Goal: Information Seeking & Learning: Find specific fact

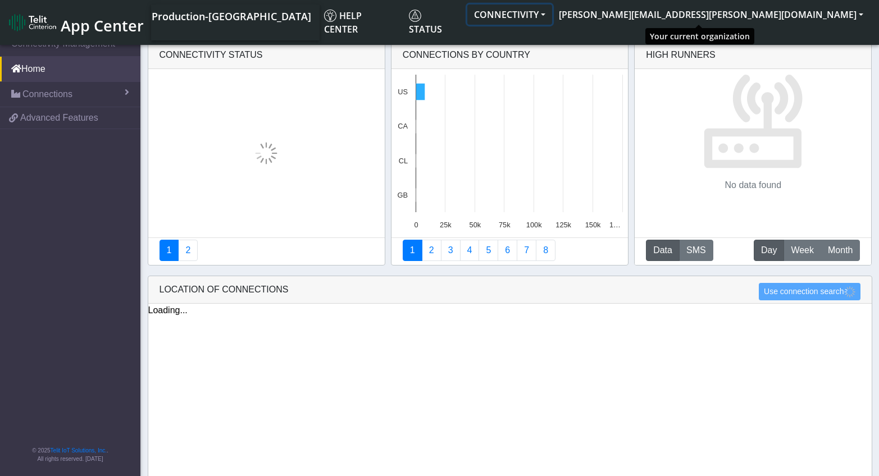
click at [552, 12] on button "CONNECTIVITY" at bounding box center [509, 14] width 85 height 20
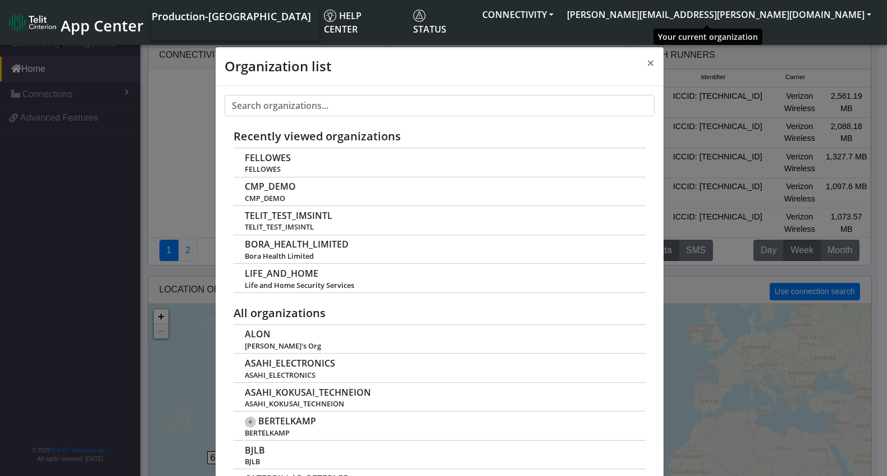
scroll to position [4, 0]
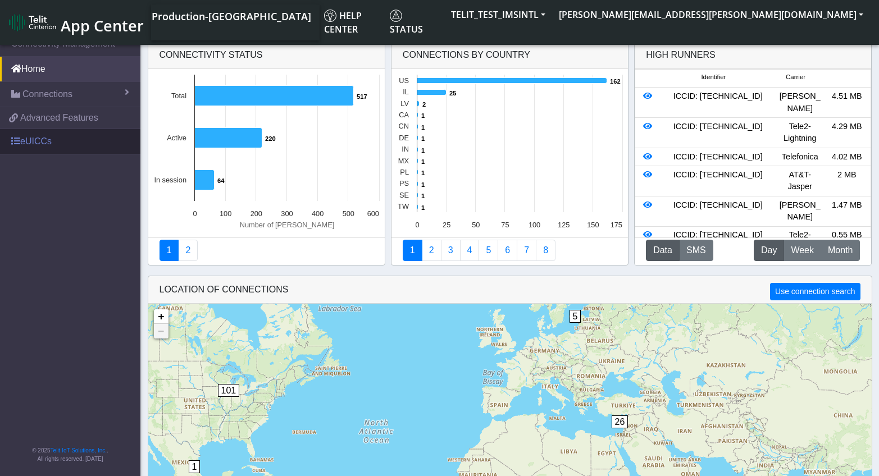
click at [21, 138] on link "eUICCs" at bounding box center [70, 141] width 140 height 25
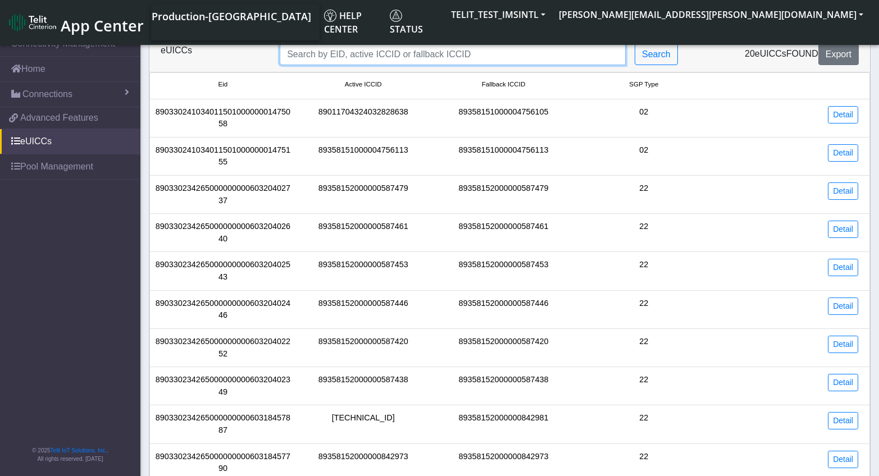
click at [291, 50] on input "Search..." at bounding box center [453, 54] width 346 height 21
paste input "89033023426500000000060318457887"
type input "89033023426500000000060318457887"
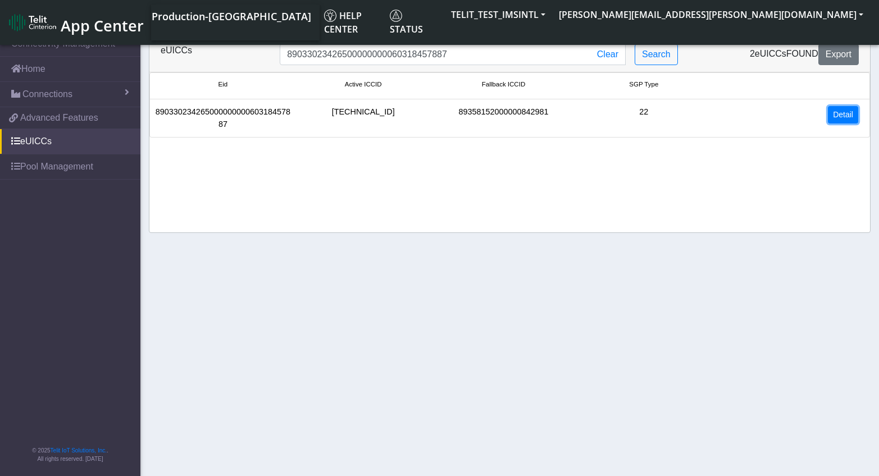
click at [845, 120] on link "Detail" at bounding box center [843, 114] width 30 height 17
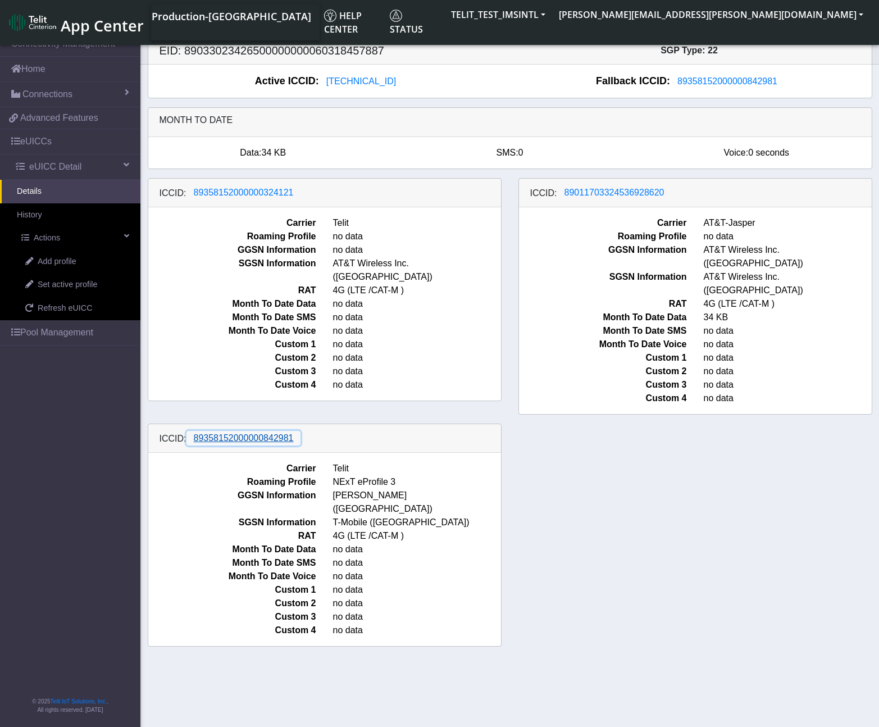
click at [243, 433] on span "89358152000000842981" at bounding box center [244, 438] width 100 height 10
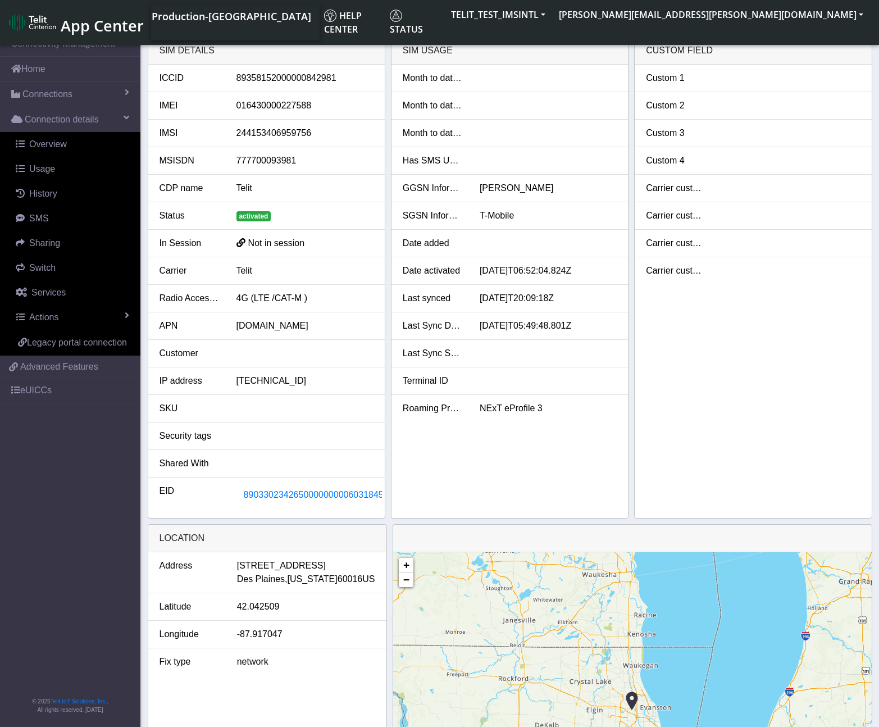
click at [314, 76] on div "89358152000000842981" at bounding box center [305, 77] width 154 height 13
click at [314, 77] on div "89358152000000842981" at bounding box center [305, 77] width 154 height 13
copy div "89358152000000842981"
click at [552, 12] on button "TELIT_TEST_IMSINTL" at bounding box center [498, 14] width 108 height 20
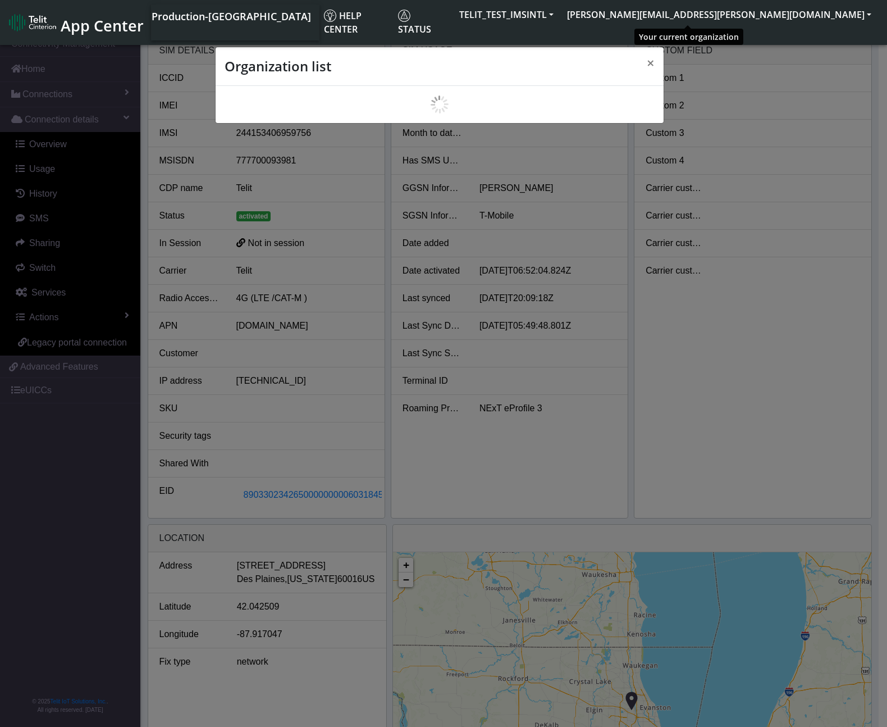
scroll to position [4, 0]
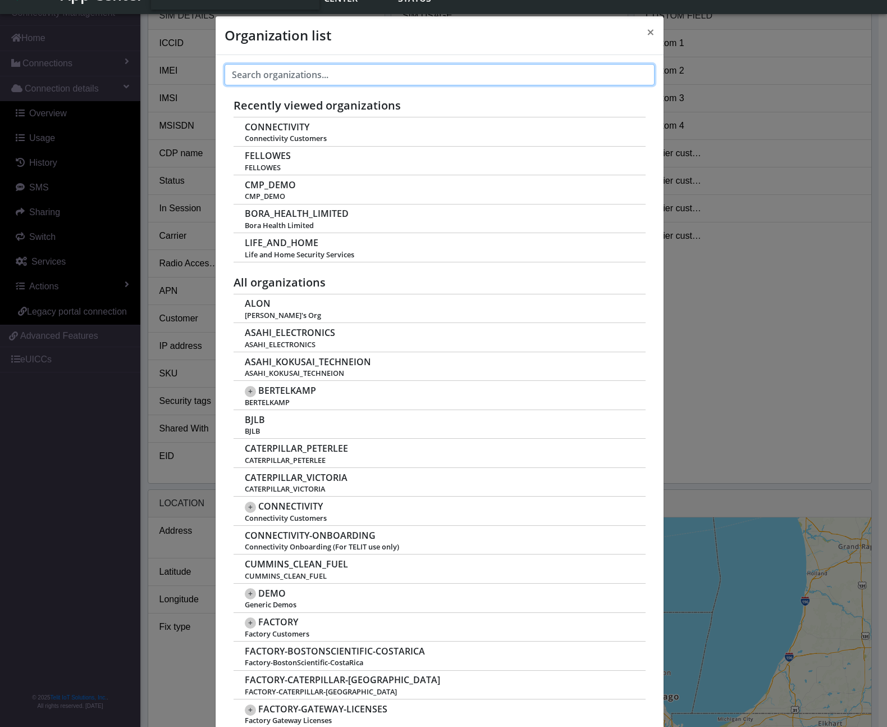
click at [406, 77] on input "text" at bounding box center [440, 74] width 430 height 21
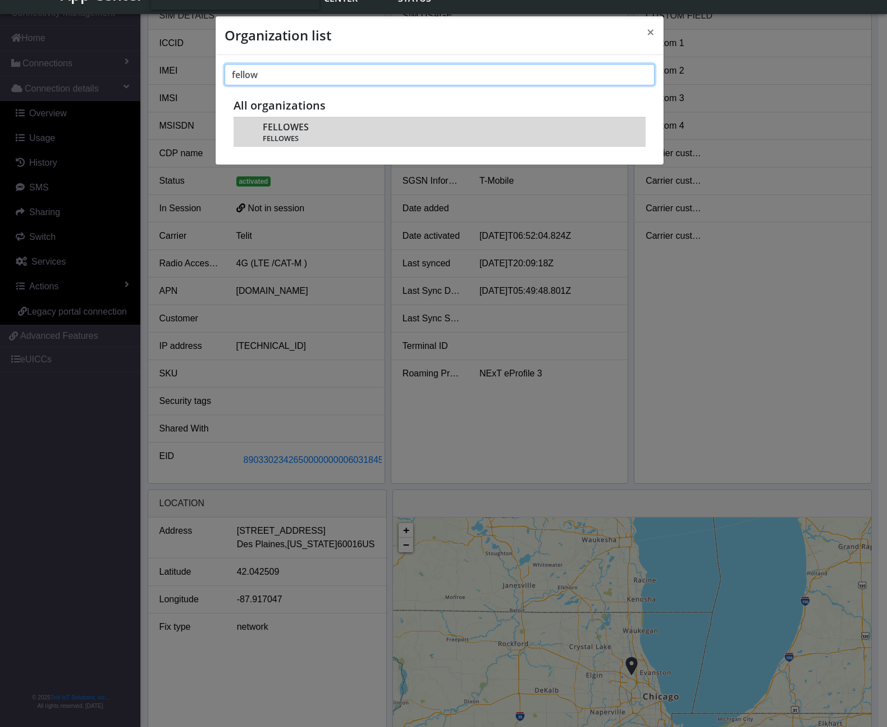
type input "fellow"
click at [300, 126] on span "FELLOWES" at bounding box center [286, 127] width 46 height 11
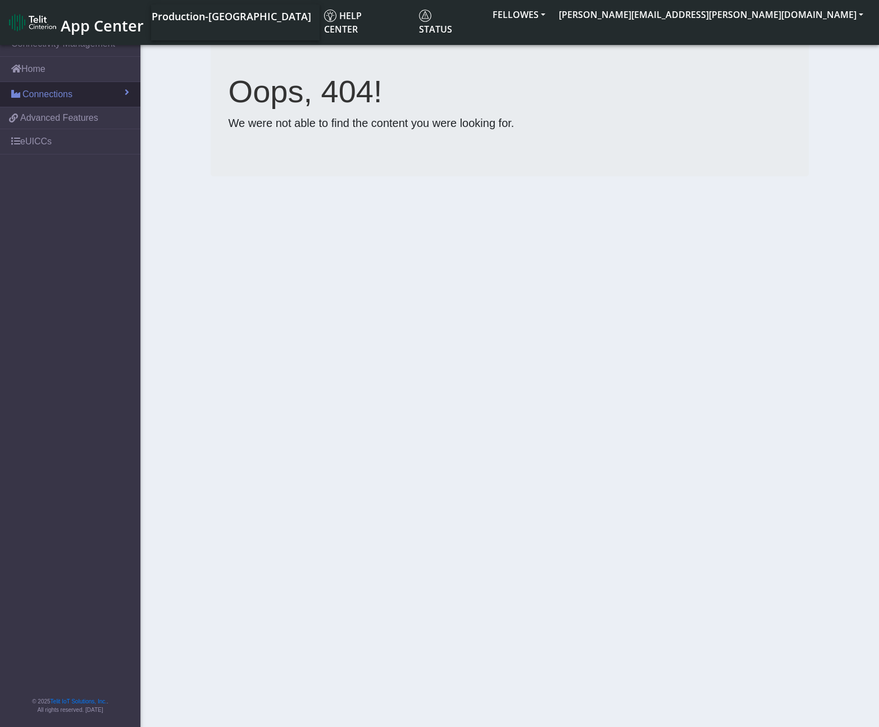
click at [56, 98] on span "Connections" at bounding box center [47, 94] width 50 height 13
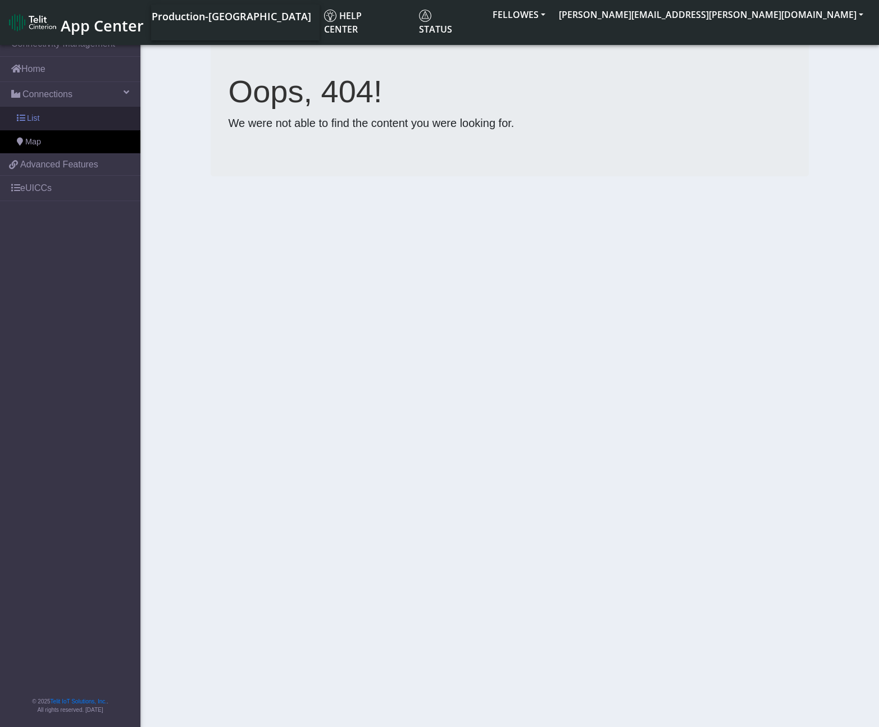
click at [53, 117] on link "List" at bounding box center [70, 119] width 140 height 24
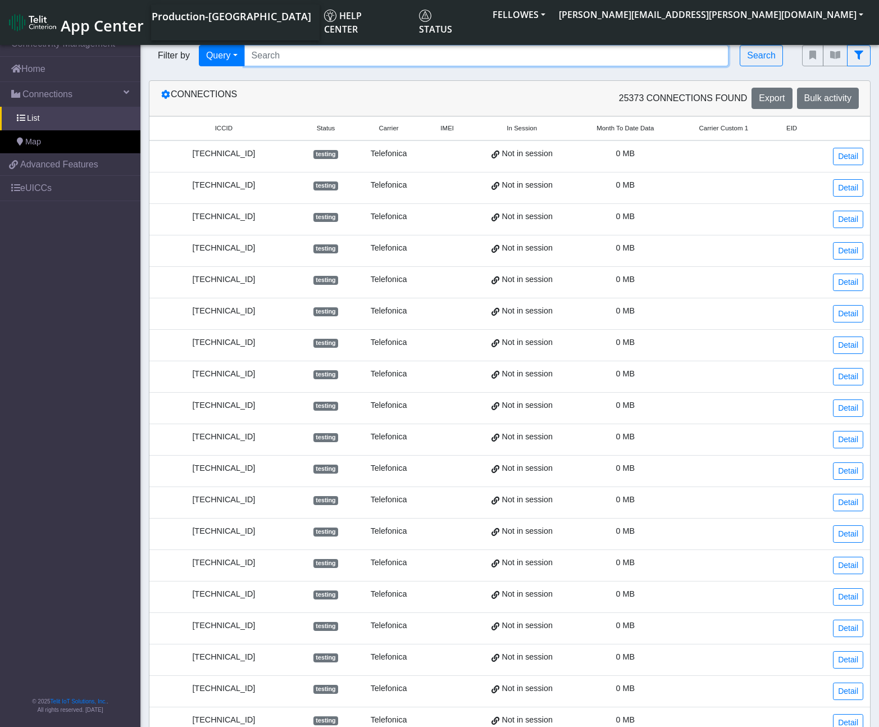
click at [423, 57] on input "Search..." at bounding box center [486, 55] width 485 height 21
paste input "353141288007656 353141288046811 353141288035822 353141280794921"
type input "353141288007656 353141288046811 353141288035822 353141280794921"
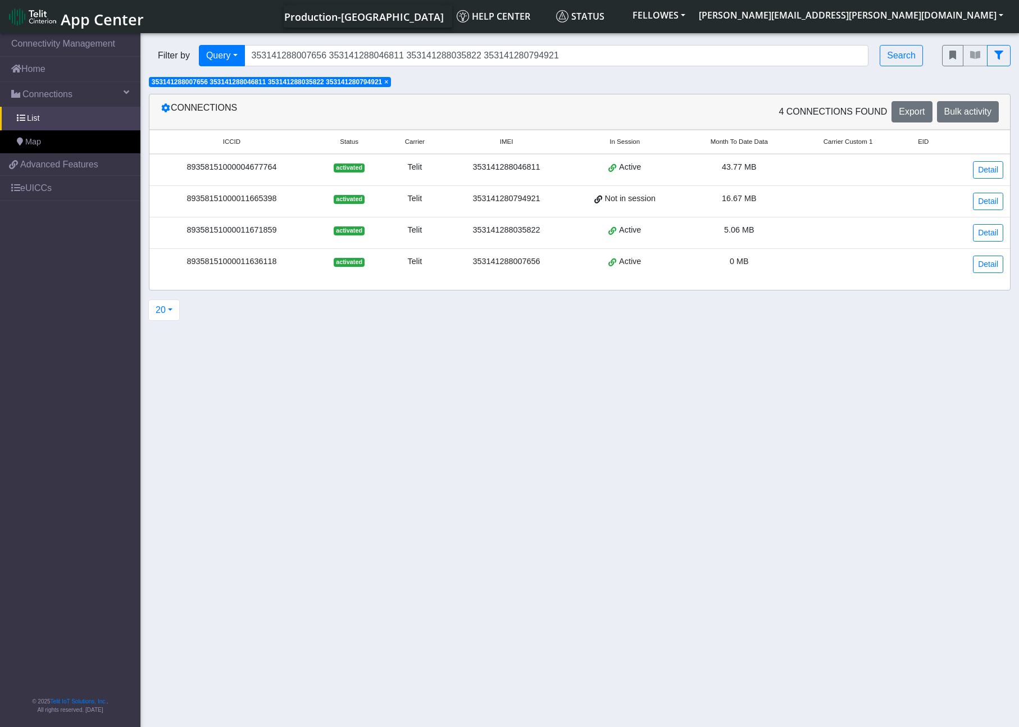
click at [817, 176] on td at bounding box center [847, 170] width 103 height 32
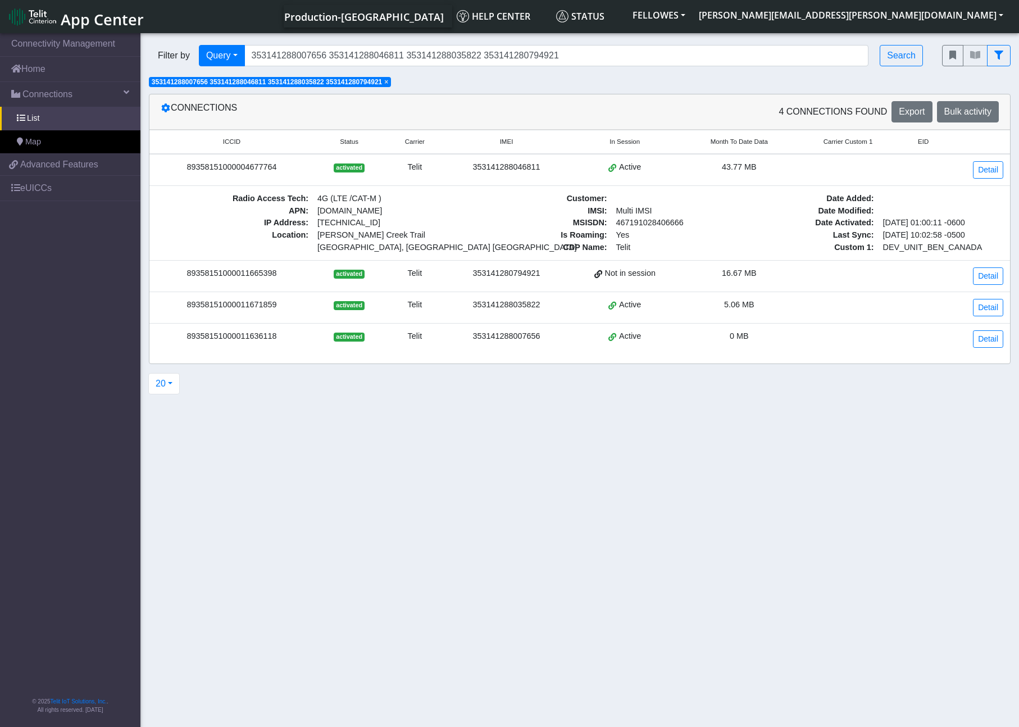
click at [822, 275] on td at bounding box center [847, 276] width 103 height 31
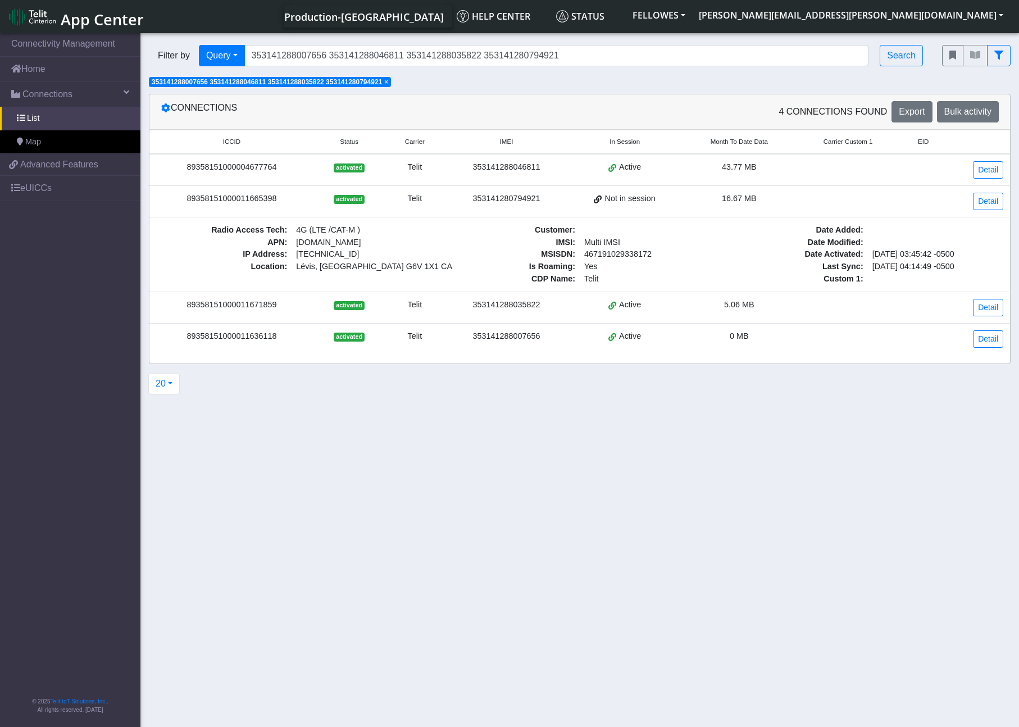
click at [784, 309] on div "5.06 MB" at bounding box center [738, 305] width 101 height 12
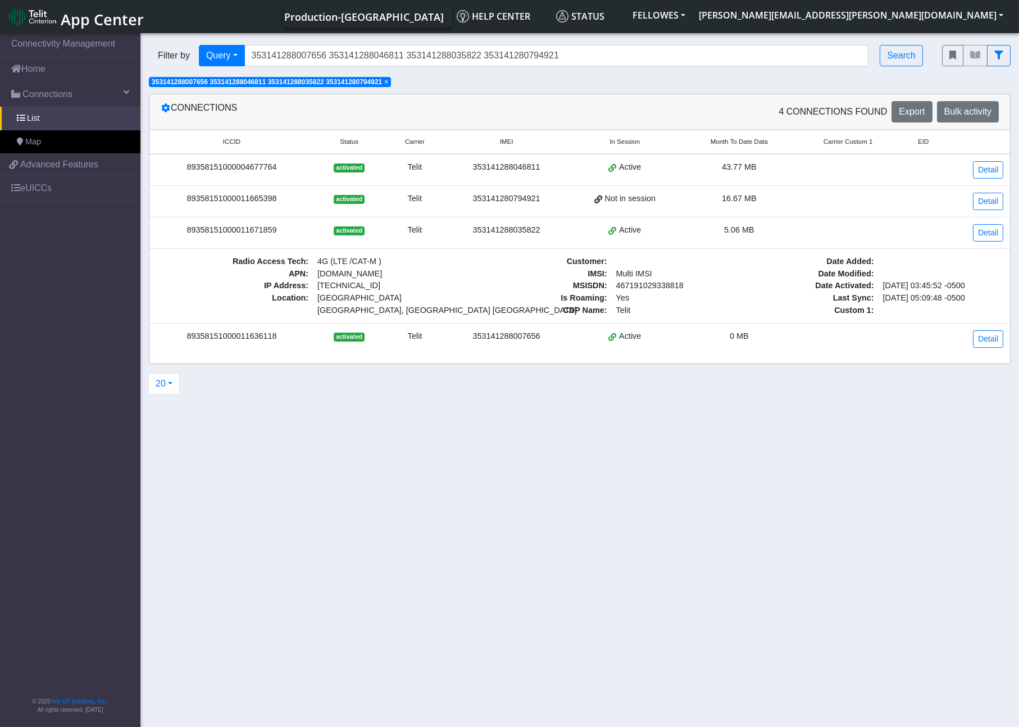
click at [786, 337] on div "0 MB" at bounding box center [738, 336] width 101 height 12
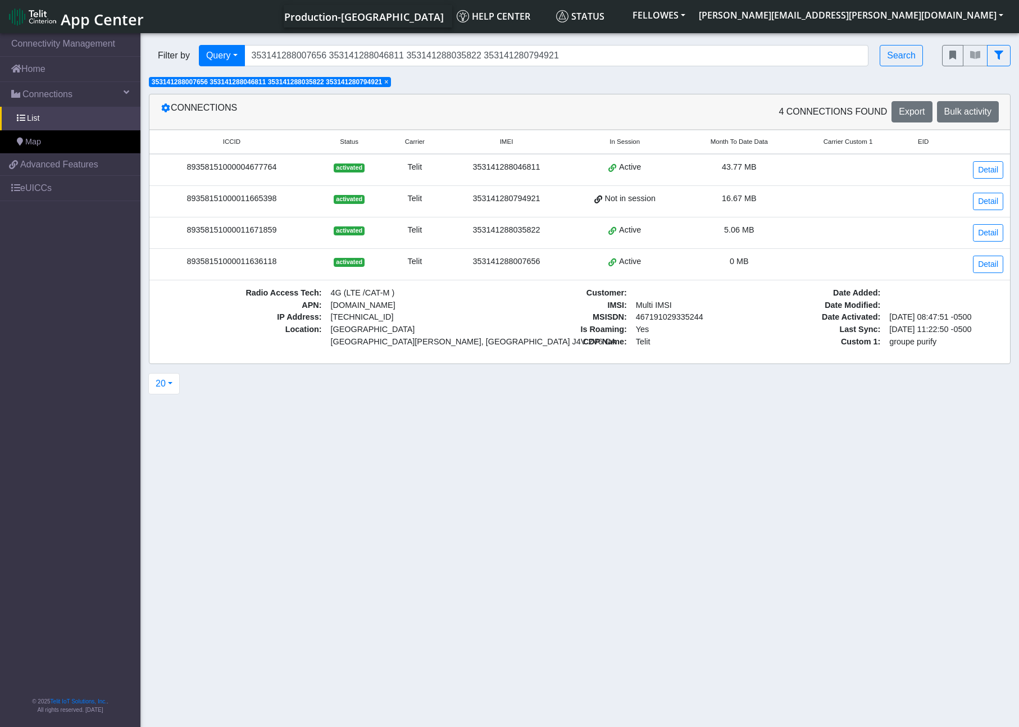
click at [820, 222] on td at bounding box center [847, 232] width 103 height 31
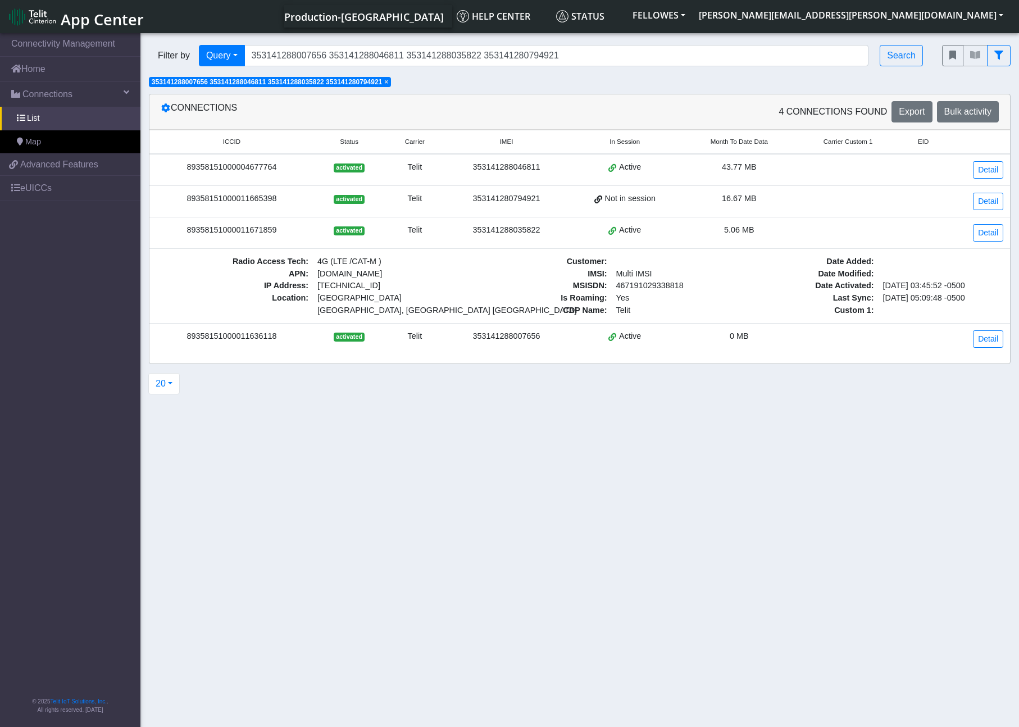
click at [818, 198] on td at bounding box center [847, 201] width 103 height 31
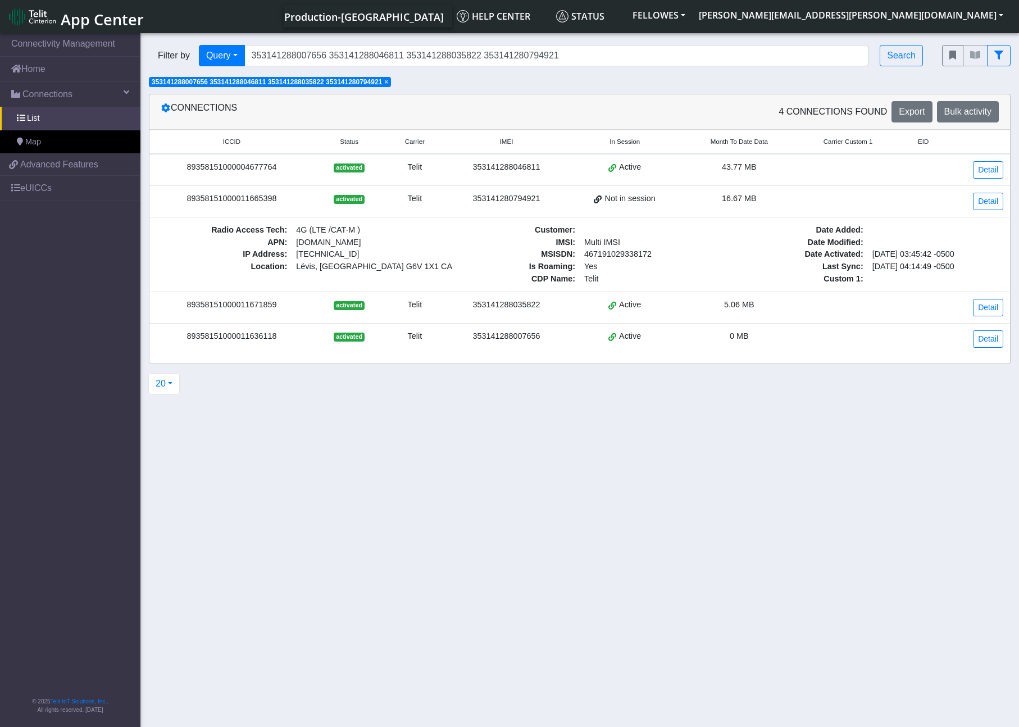
click at [807, 172] on td at bounding box center [847, 170] width 103 height 32
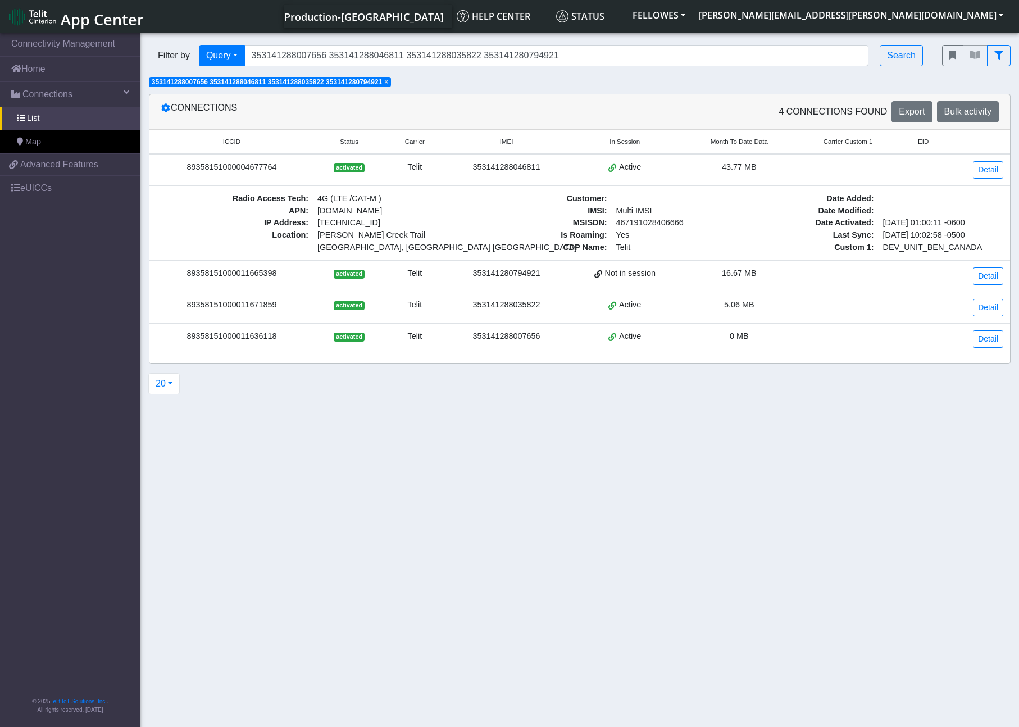
click at [800, 281] on td at bounding box center [847, 276] width 103 height 31
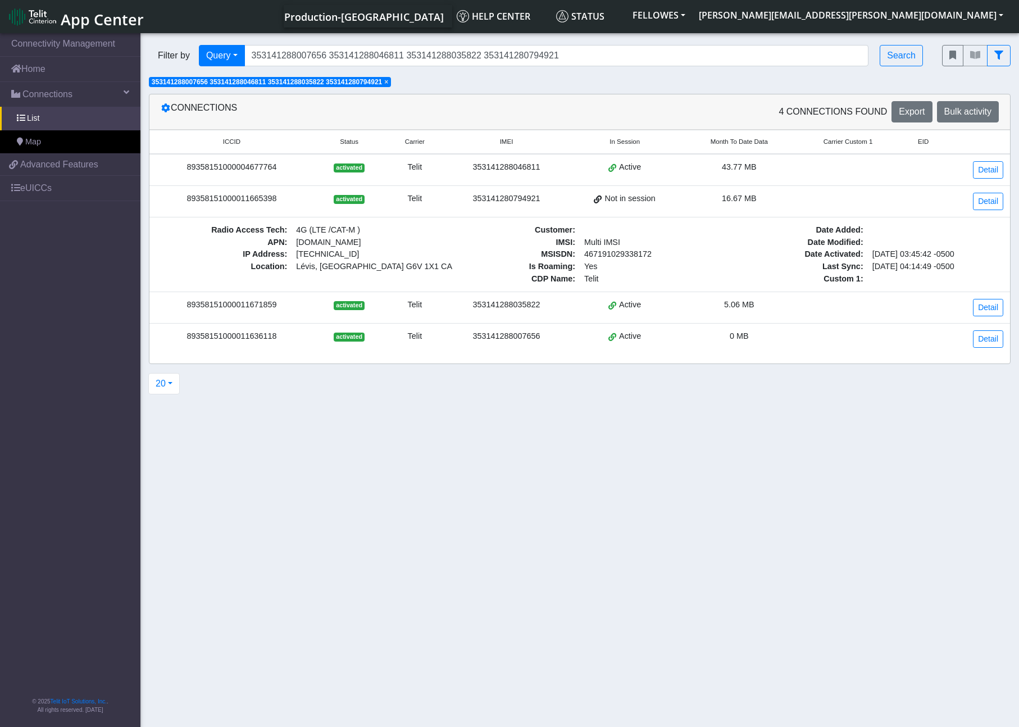
click at [513, 530] on section "Connectivity Management Home Connections List Map e2bc0394540a575c511b2747c9a0a…" at bounding box center [509, 381] width 1019 height 700
click at [887, 243] on span at bounding box center [935, 242] width 135 height 12
click at [753, 238] on span "Date Modified :" at bounding box center [799, 242] width 135 height 12
click at [809, 204] on td at bounding box center [847, 201] width 103 height 31
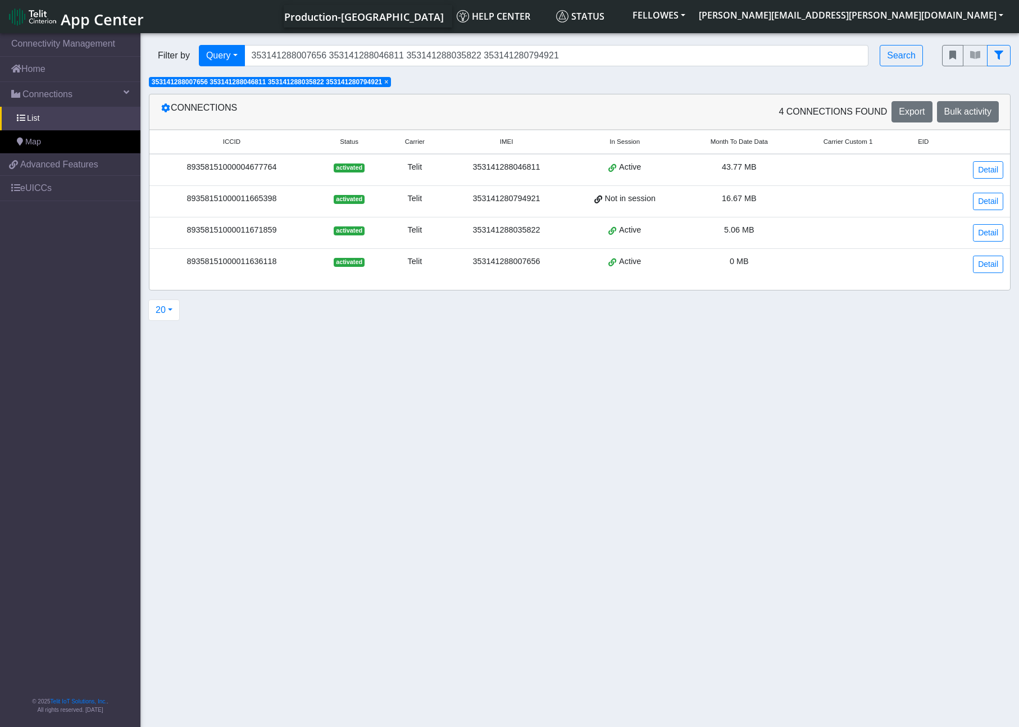
click at [298, 167] on div "89358151000004677764" at bounding box center [231, 167] width 151 height 12
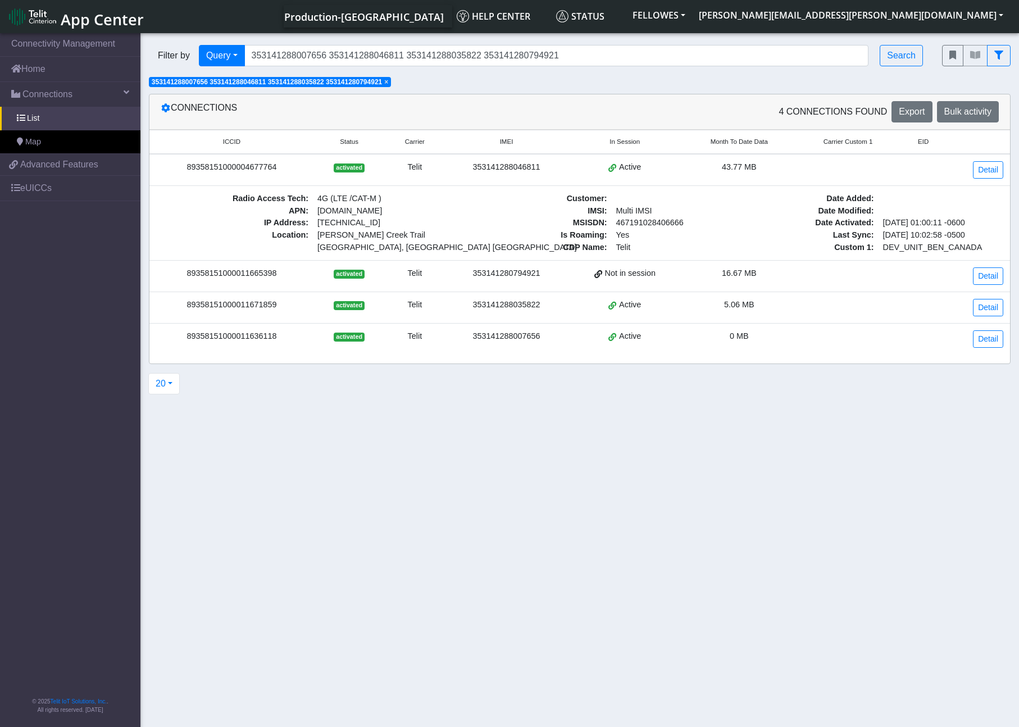
click at [268, 168] on div "89358151000004677764" at bounding box center [231, 167] width 151 height 12
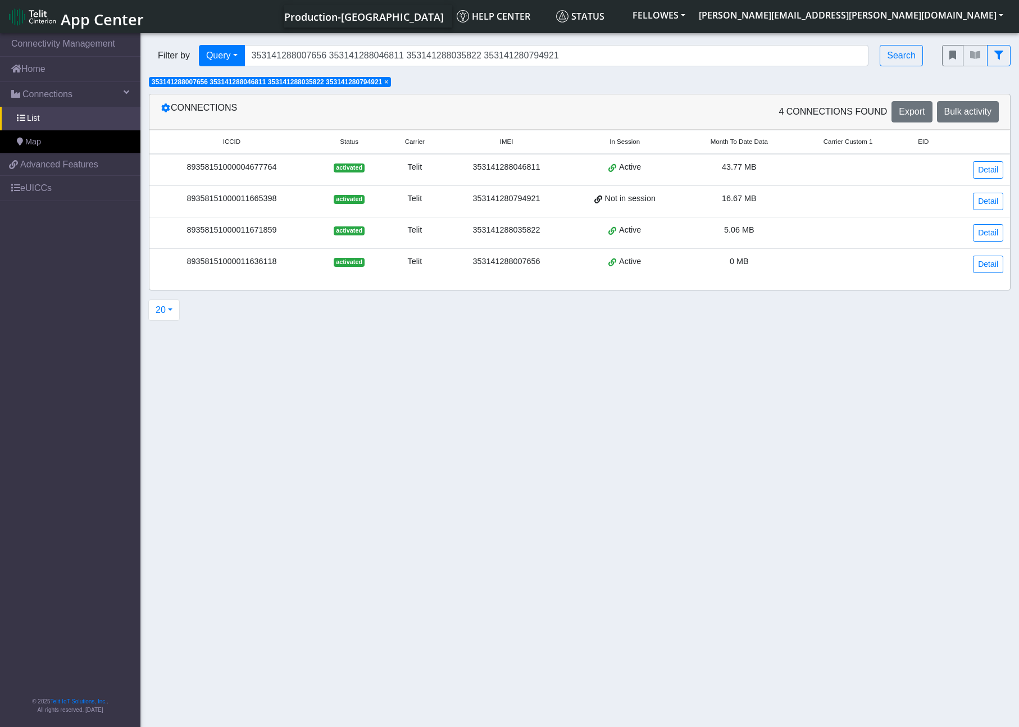
click at [268, 168] on div "89358151000004677764" at bounding box center [231, 167] width 151 height 12
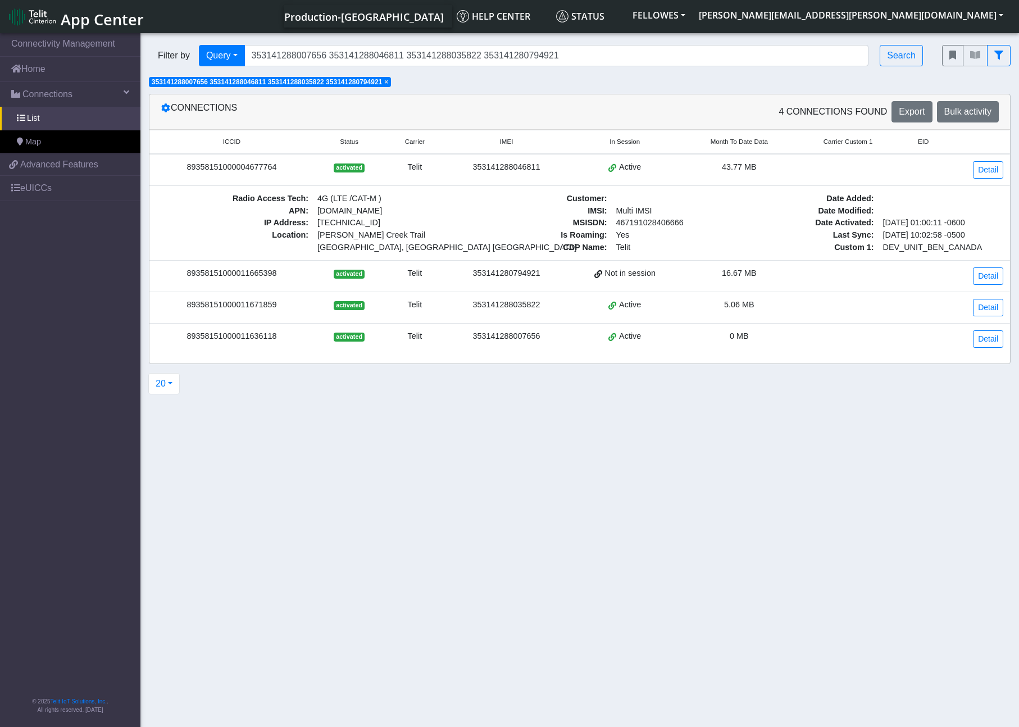
click at [268, 168] on div "89358151000004677764" at bounding box center [231, 167] width 151 height 12
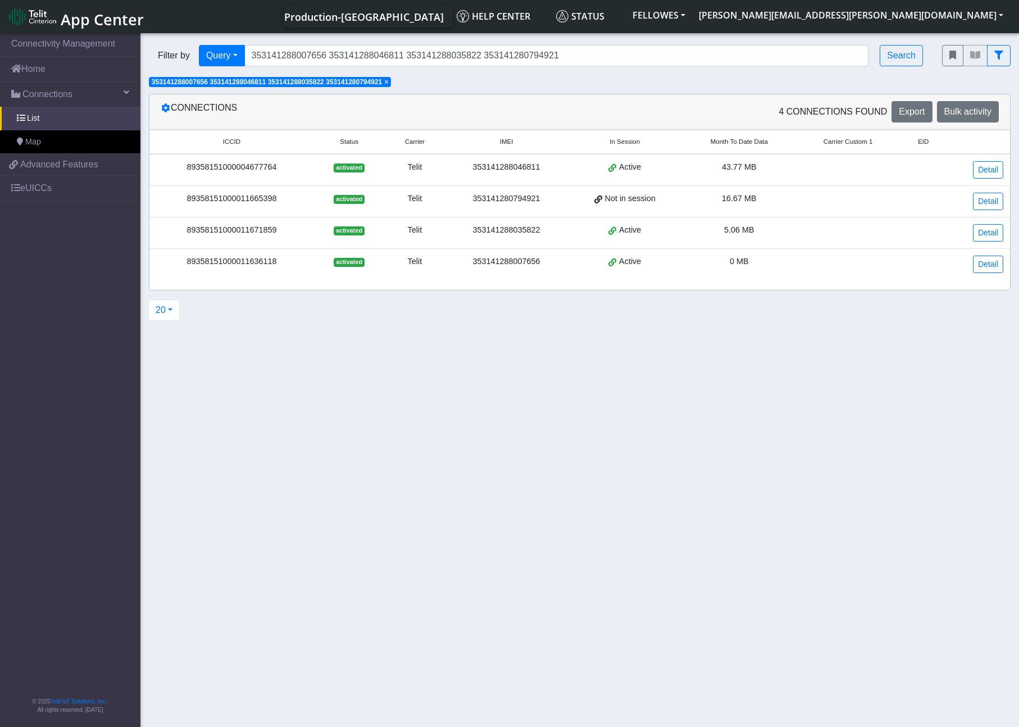
copy div "89358151000004677764"
click at [262, 200] on div "89358151000011665398" at bounding box center [231, 199] width 151 height 12
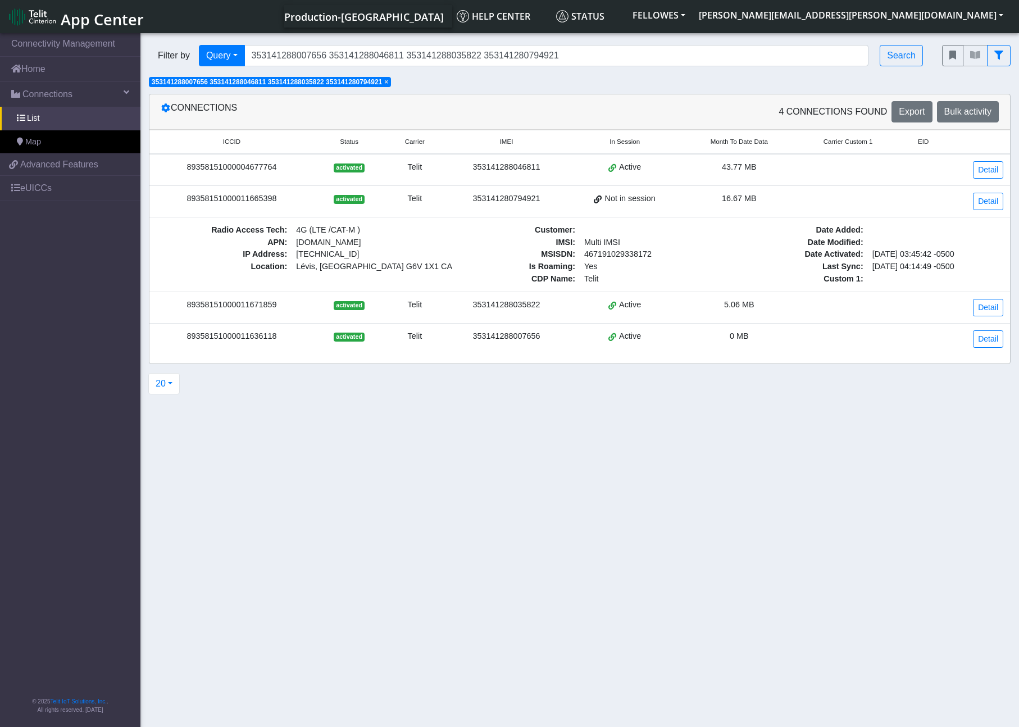
click at [262, 200] on div "89358151000011665398" at bounding box center [231, 199] width 151 height 12
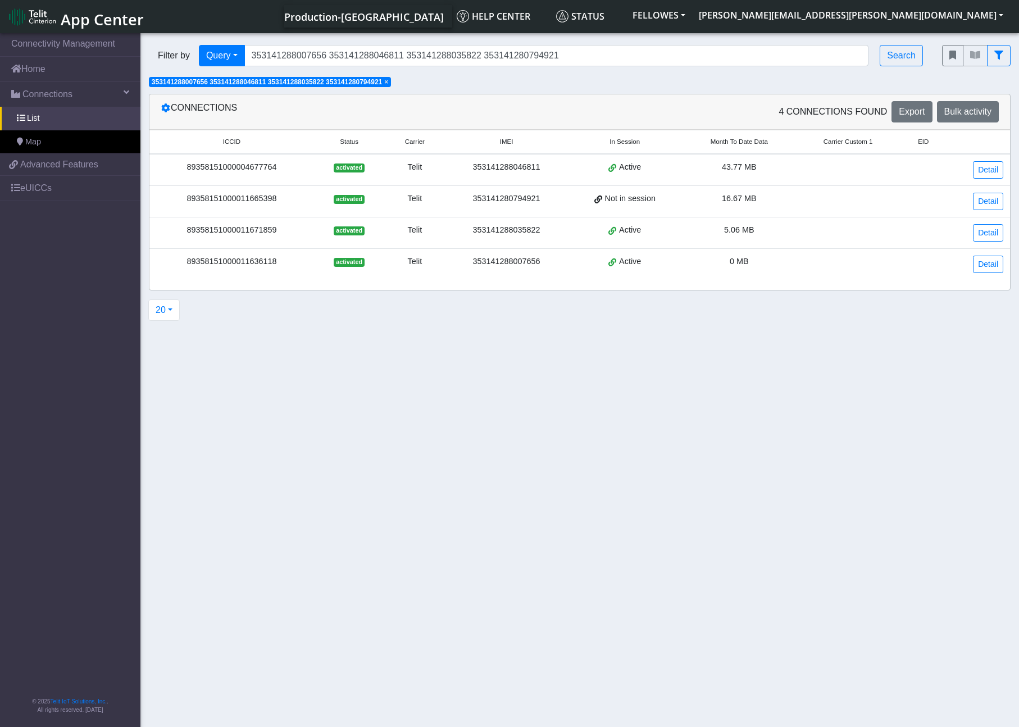
copy div "89358151000011665398"
click at [246, 225] on div "89358151000011671859" at bounding box center [231, 230] width 151 height 12
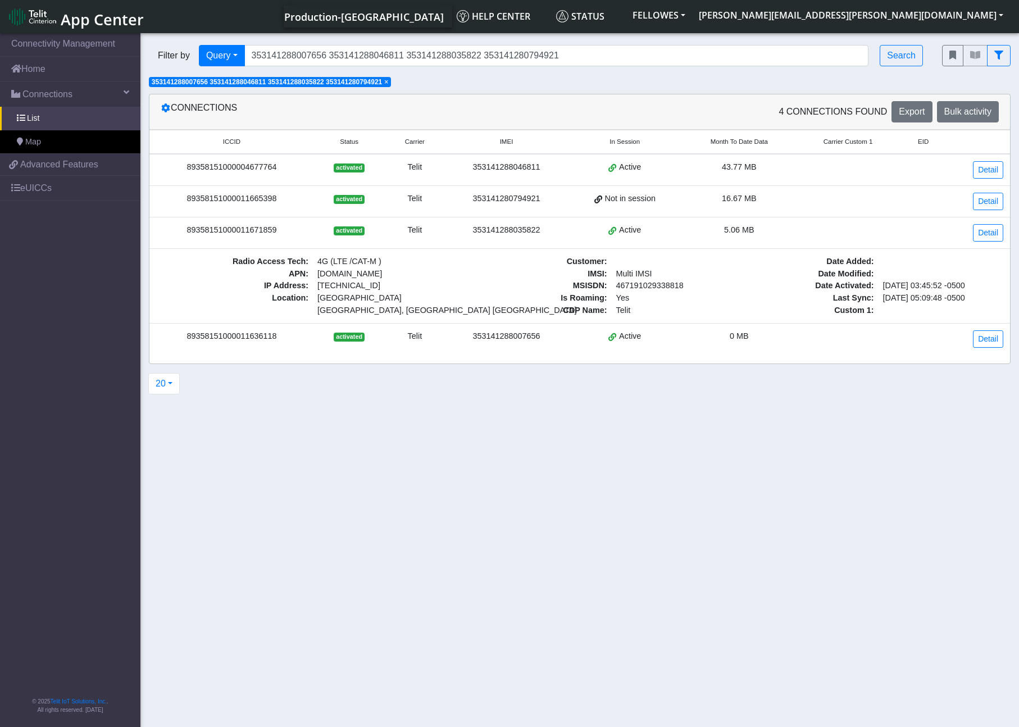
click at [246, 225] on div "89358151000011671859" at bounding box center [231, 230] width 151 height 12
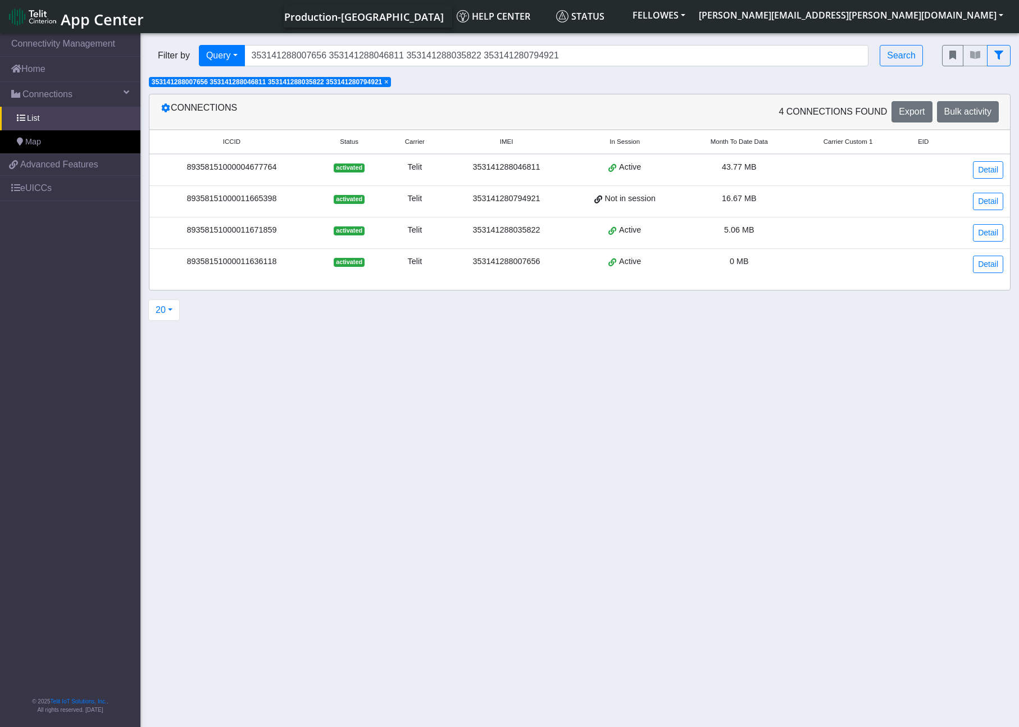
copy div "89358151000011671859"
click at [235, 264] on div "89358151000011636118" at bounding box center [231, 262] width 151 height 12
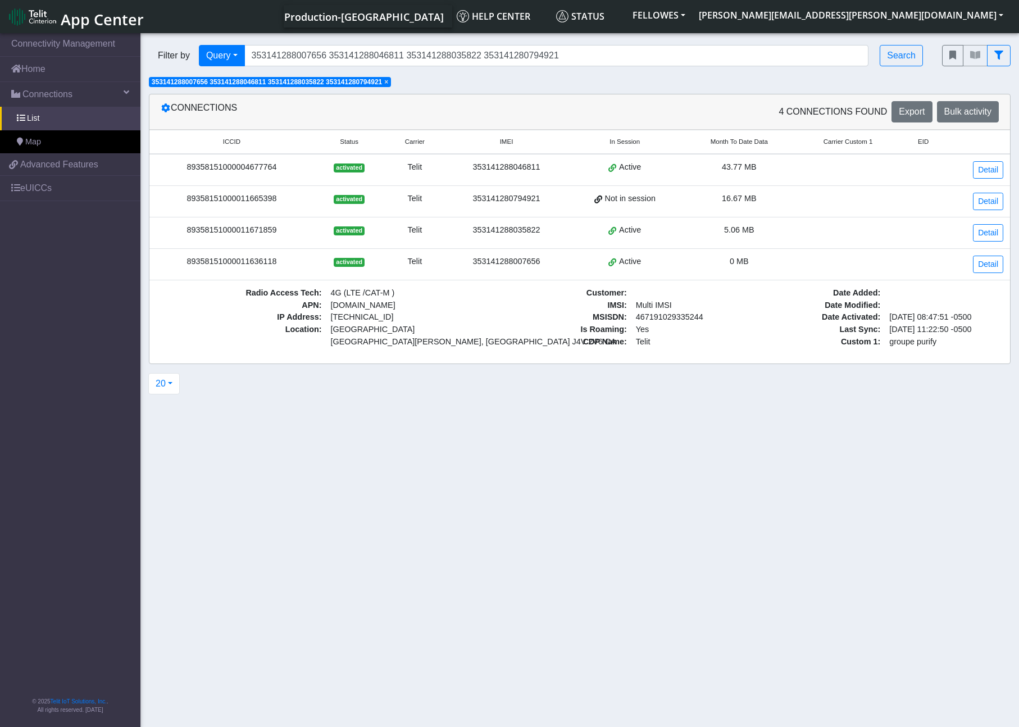
click at [235, 264] on div "89358151000011636118" at bounding box center [231, 262] width 151 height 12
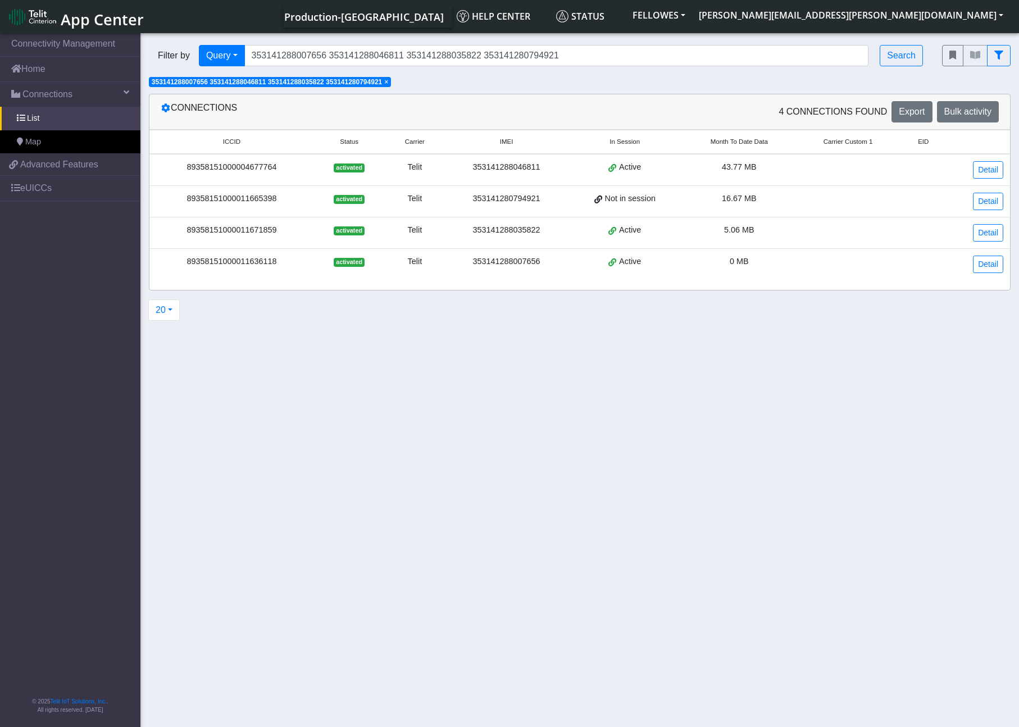
copy div "89358151000011636118"
click at [166, 109] on icon at bounding box center [165, 107] width 9 height 9
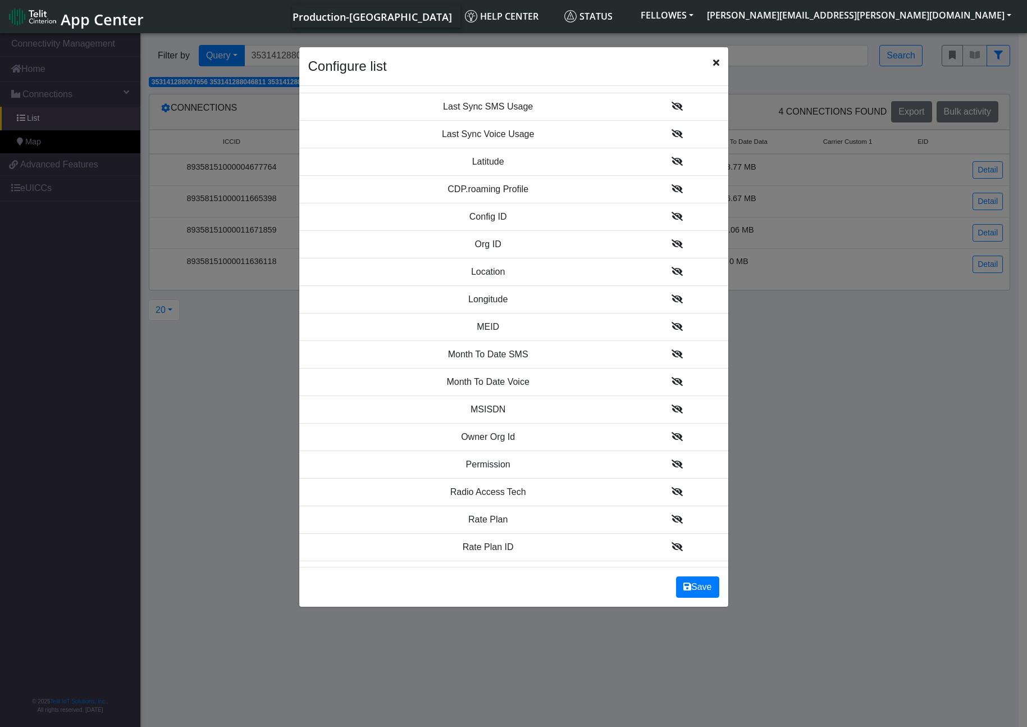
scroll to position [936, 0]
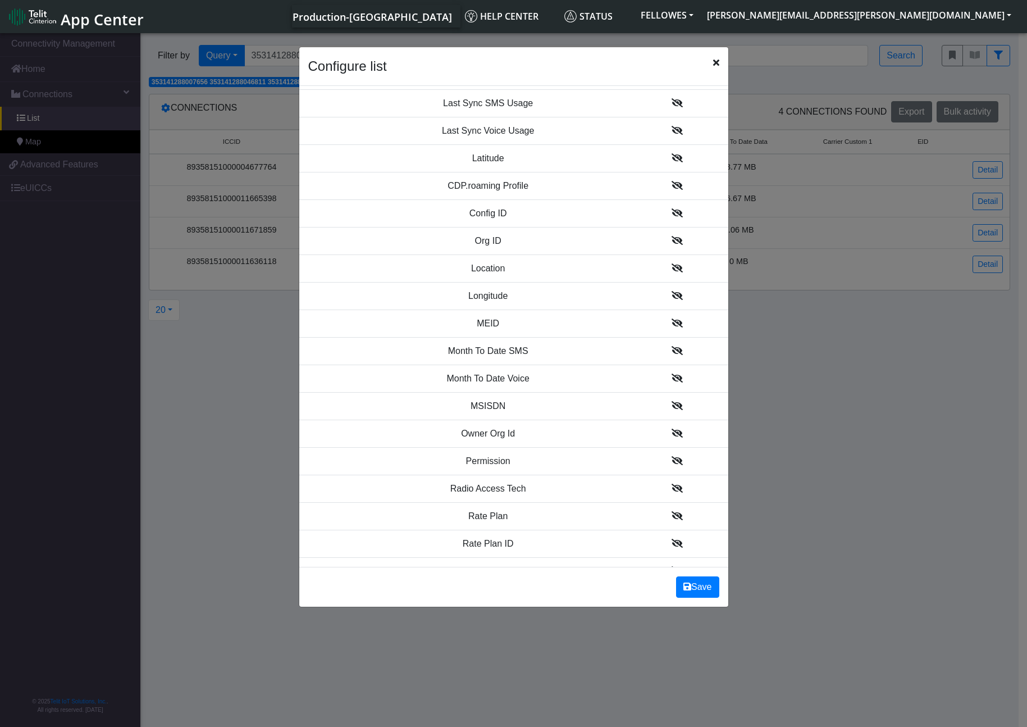
click at [672, 405] on icon at bounding box center [677, 405] width 11 height 9
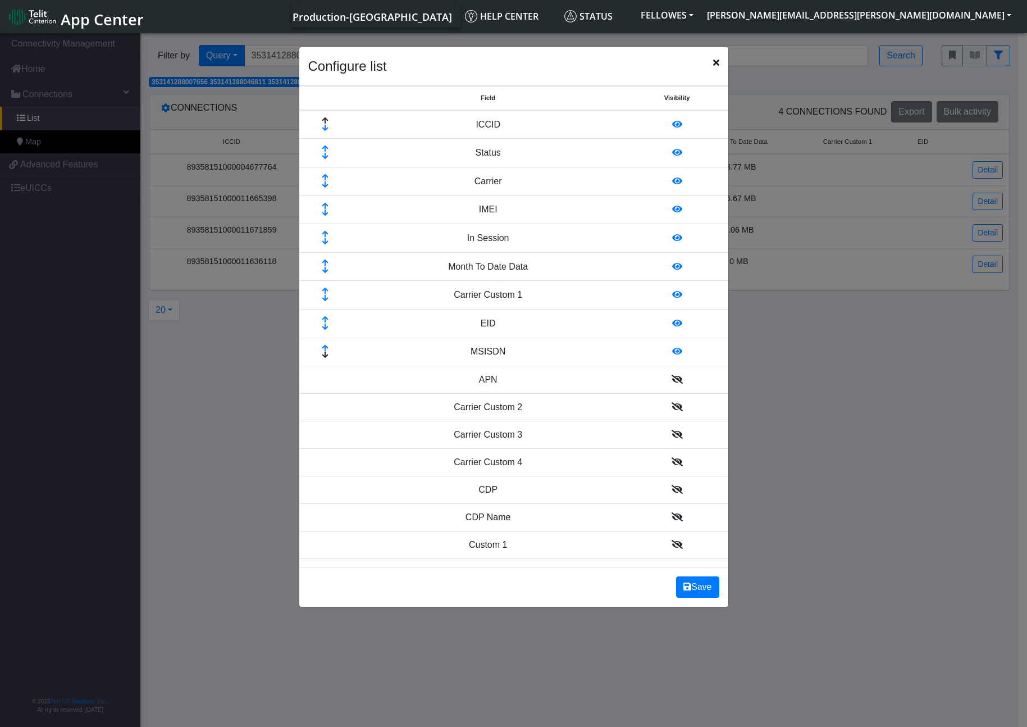
click at [329, 347] on icon at bounding box center [325, 348] width 38 height 7
click at [325, 318] on icon at bounding box center [325, 319] width 38 height 7
click at [325, 290] on icon at bounding box center [325, 291] width 38 height 7
click at [326, 255] on td at bounding box center [324, 266] width 51 height 29
click at [325, 261] on icon at bounding box center [325, 262] width 38 height 7
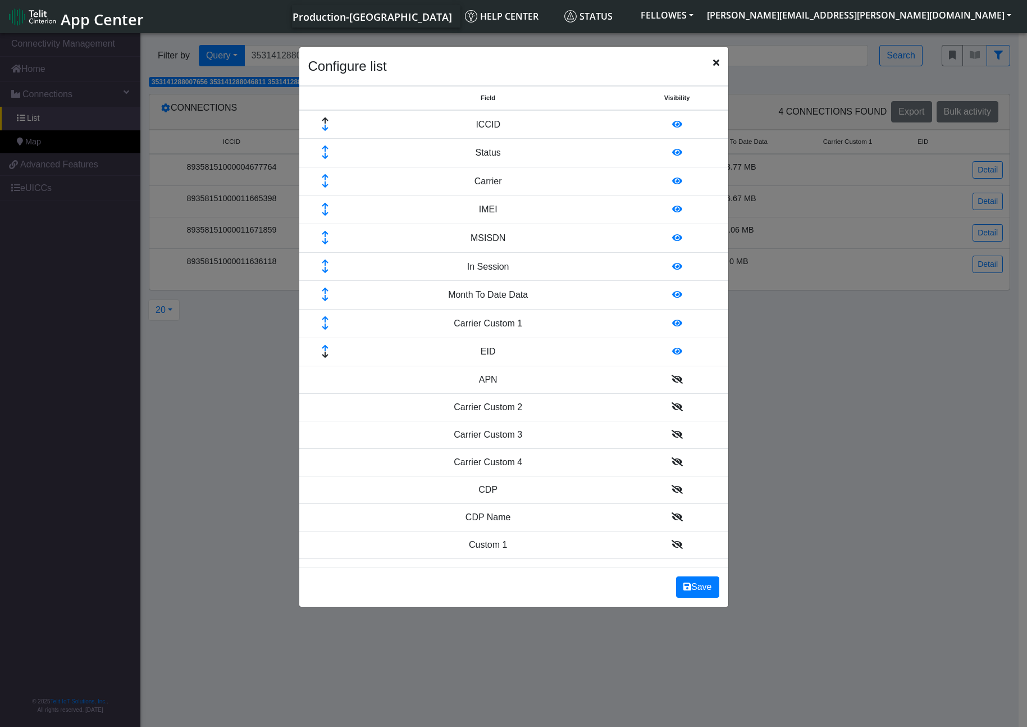
click at [323, 231] on icon at bounding box center [325, 234] width 38 height 7
click at [322, 203] on td at bounding box center [324, 209] width 51 height 29
click at [326, 205] on icon at bounding box center [325, 206] width 38 height 7
click at [324, 175] on icon at bounding box center [325, 177] width 38 height 7
click at [700, 590] on button "Save" at bounding box center [697, 586] width 43 height 21
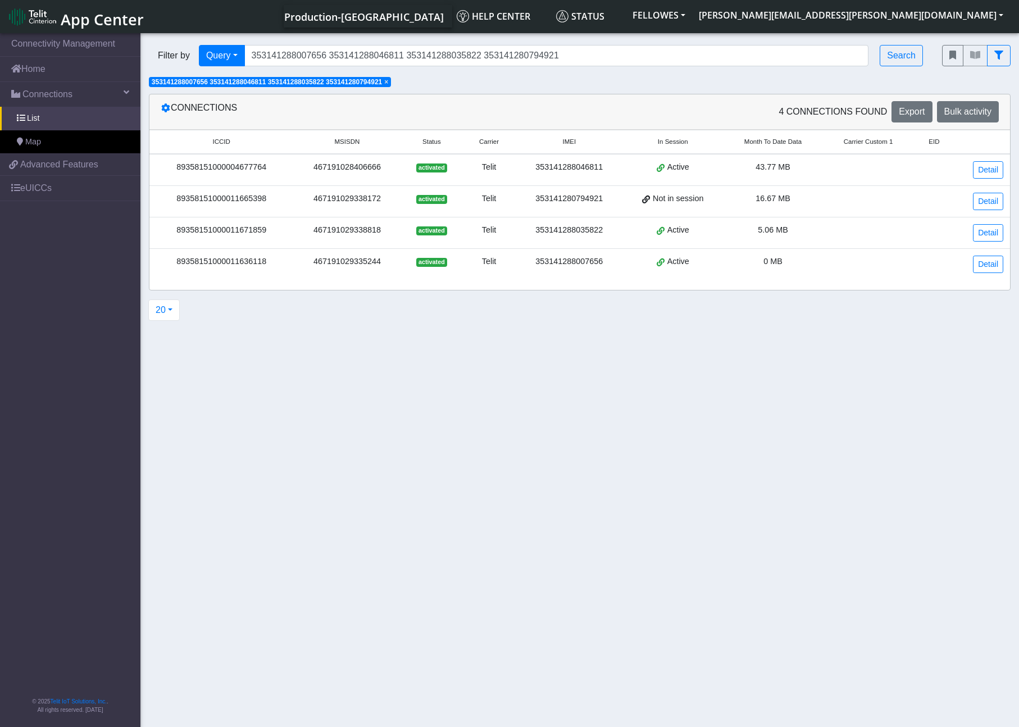
click at [344, 261] on div "467191029335244" at bounding box center [347, 262] width 94 height 12
copy div "467191029335244"
click at [235, 168] on div "89358151000004677764" at bounding box center [221, 167] width 130 height 12
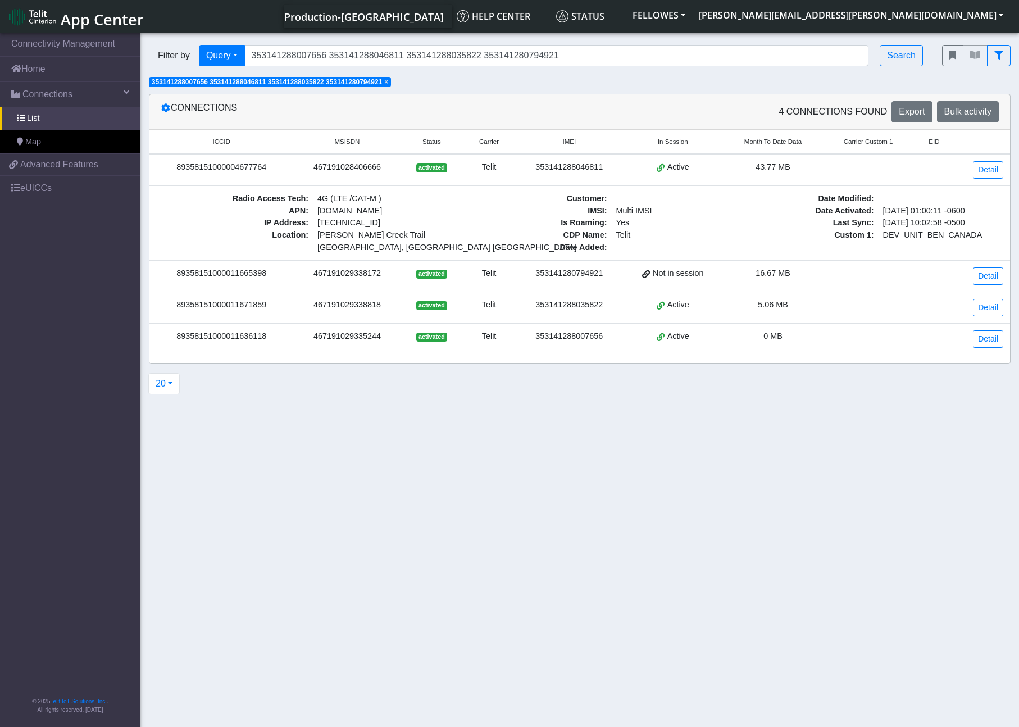
click at [235, 168] on div "89358151000004677764" at bounding box center [221, 167] width 130 height 12
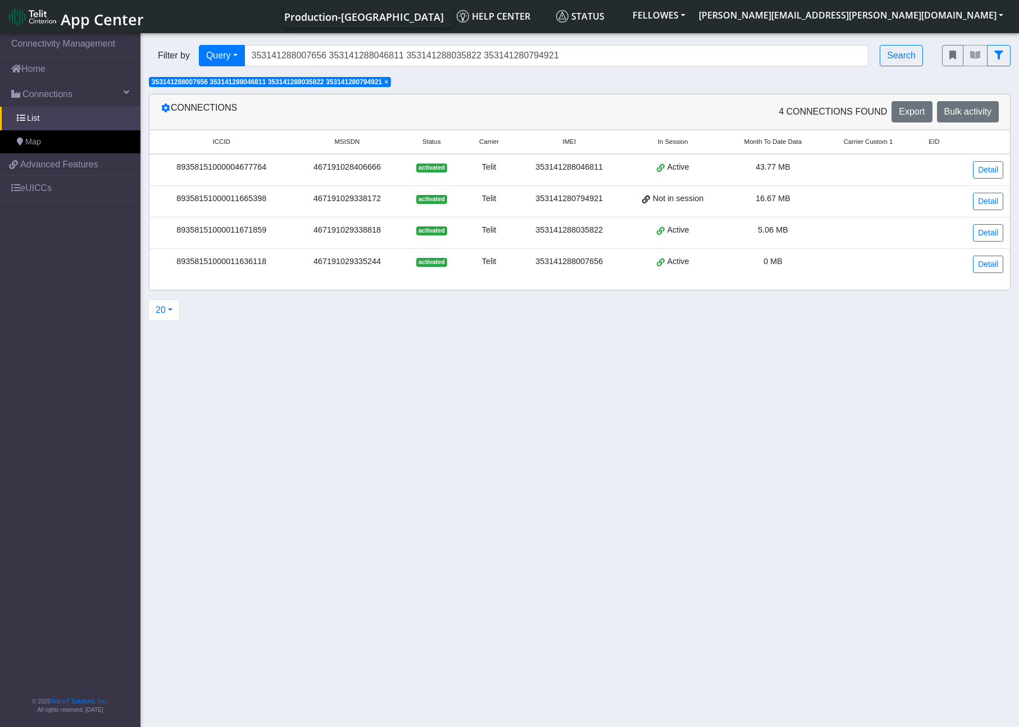
click at [348, 165] on div "467191028406666" at bounding box center [347, 167] width 94 height 12
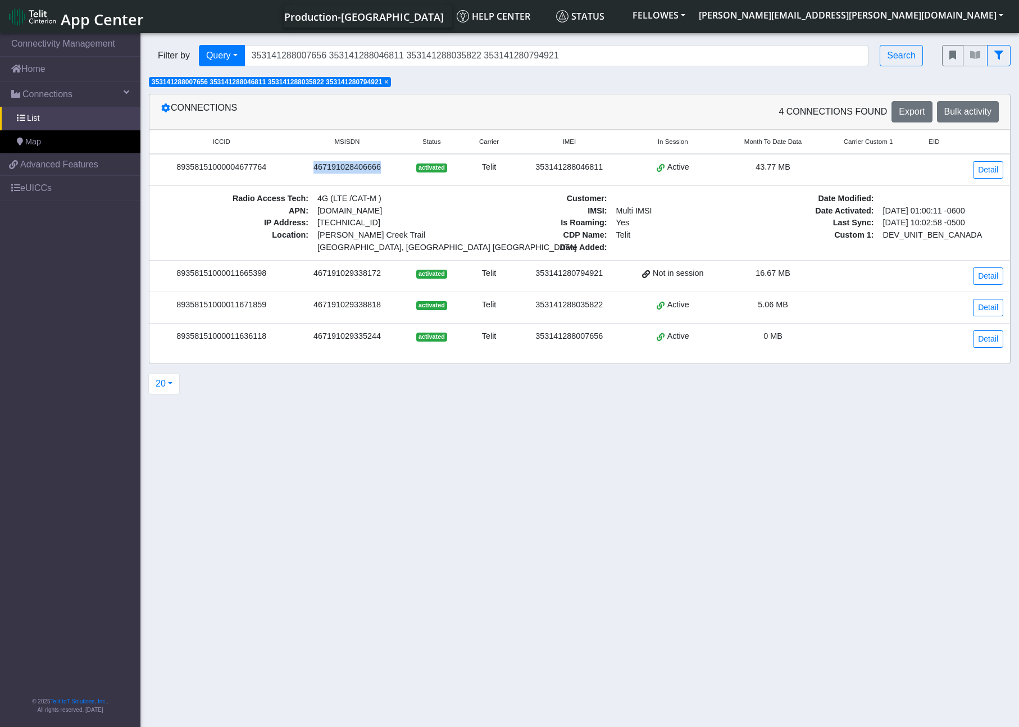
click at [348, 165] on div "467191028406666" at bounding box center [347, 167] width 94 height 12
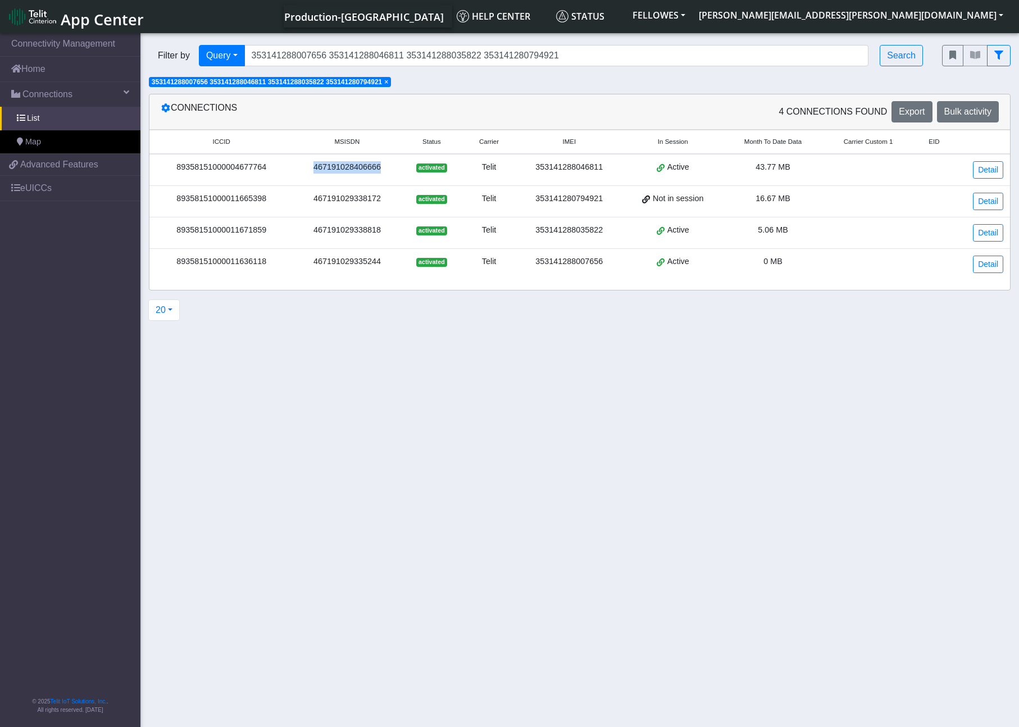
copy div "467191028406666"
click at [351, 229] on div "467191029338818" at bounding box center [347, 230] width 94 height 12
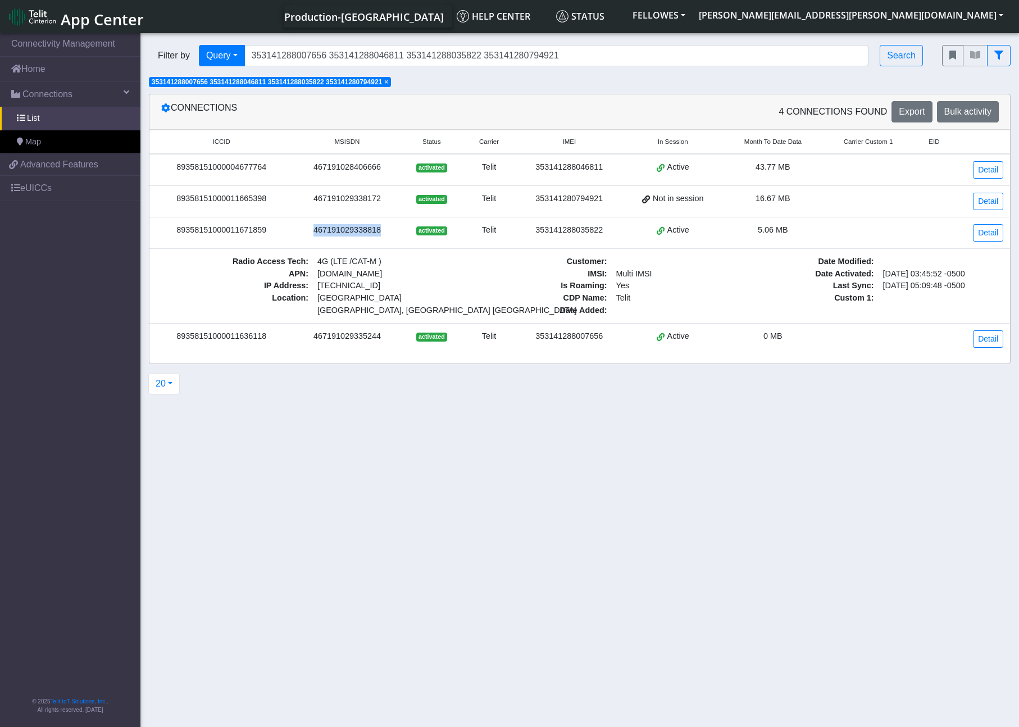
click at [351, 229] on div "467191029338818" at bounding box center [347, 230] width 94 height 12
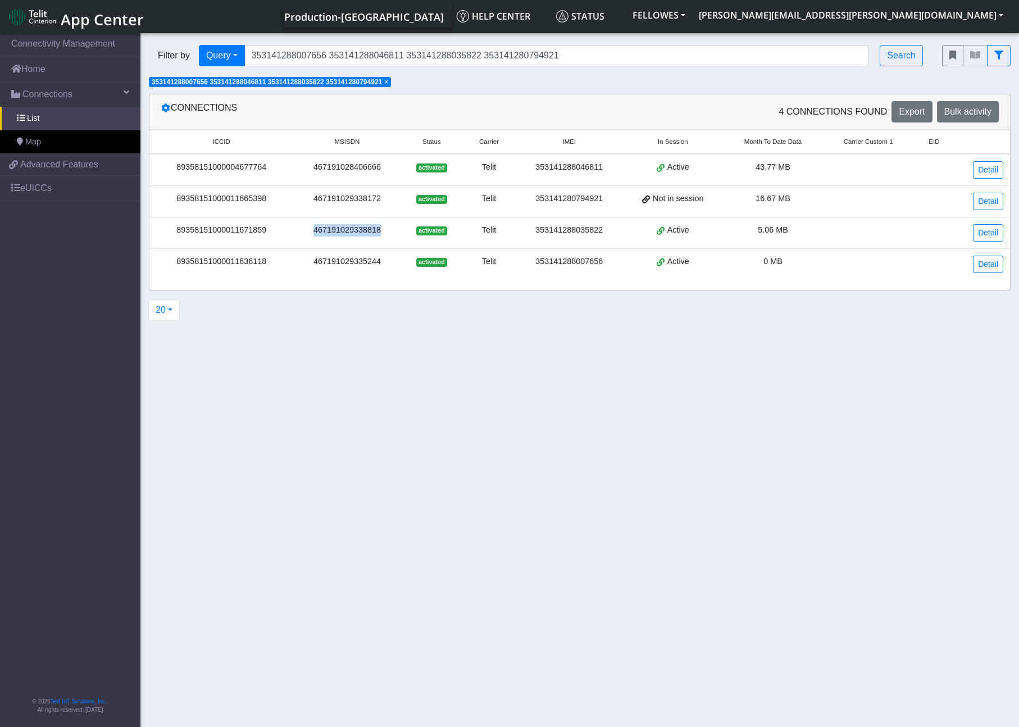
copy div "467191029338818"
click at [367, 202] on div "467191029338172" at bounding box center [347, 199] width 94 height 12
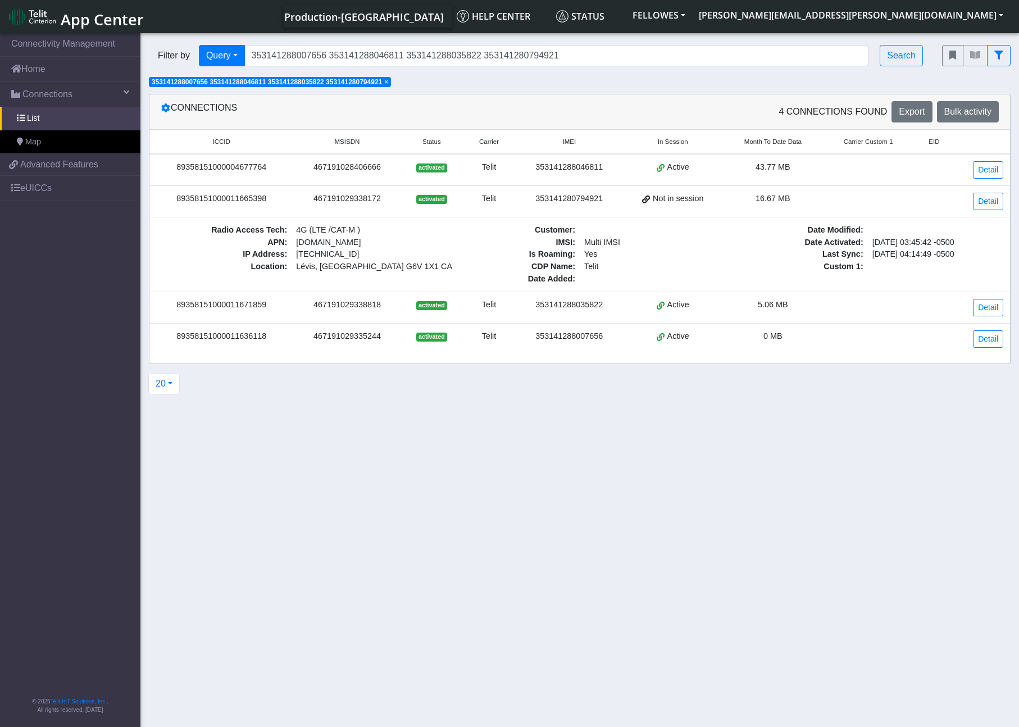
click at [366, 199] on div "467191029338172" at bounding box center [347, 199] width 94 height 12
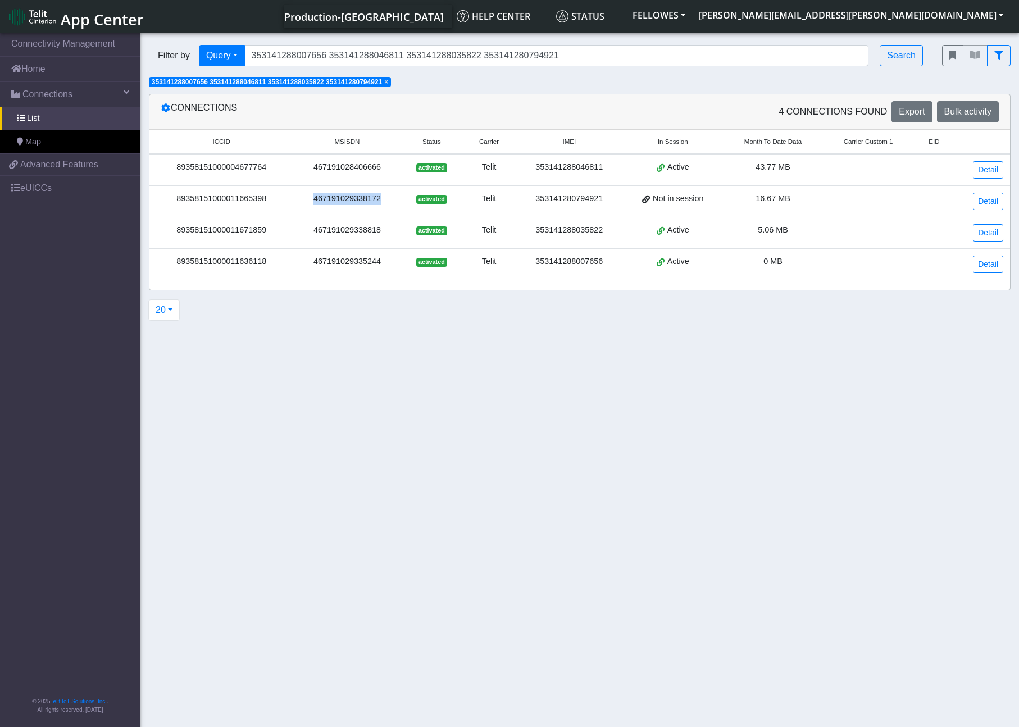
click at [366, 199] on div "467191029338172" at bounding box center [347, 199] width 94 height 12
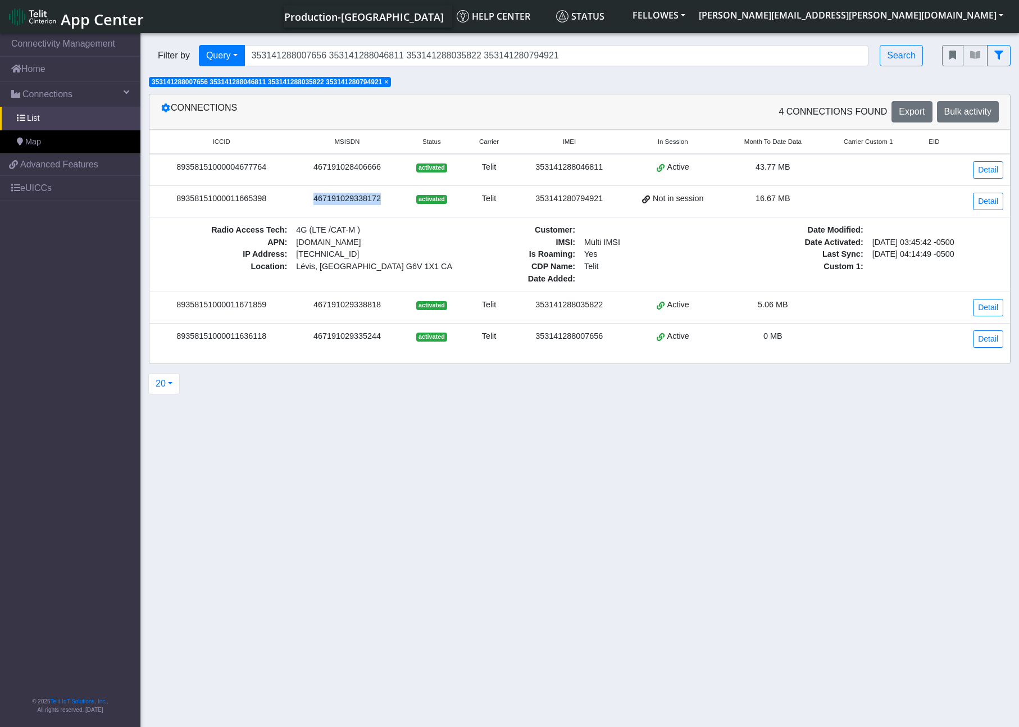
copy div "467191029338172"
click at [163, 106] on icon at bounding box center [165, 107] width 9 height 9
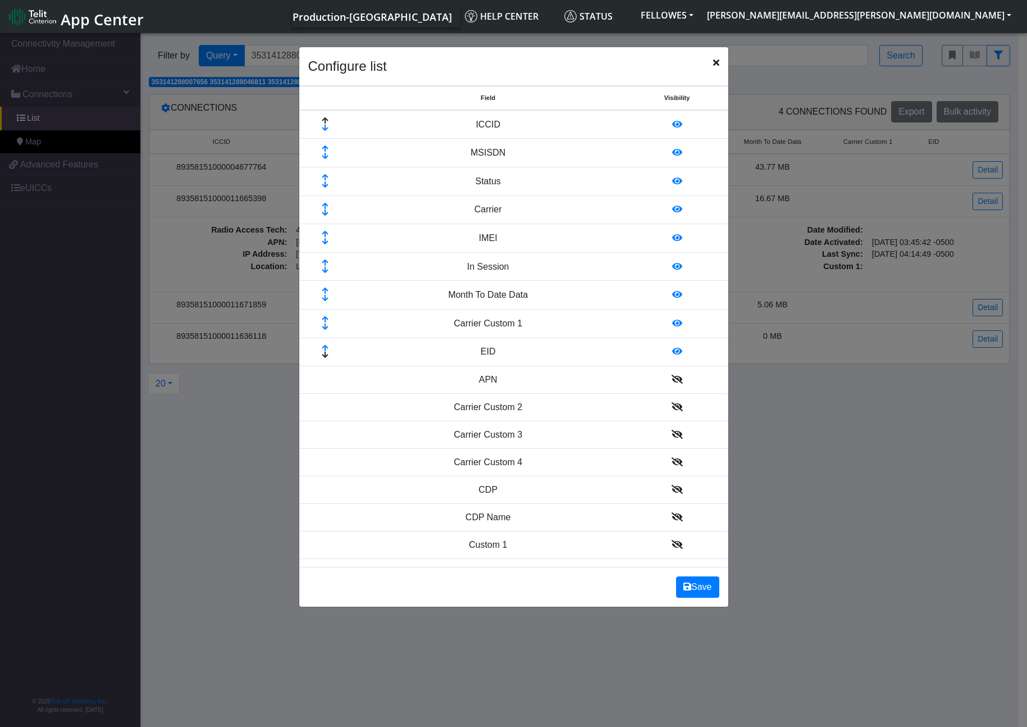
click at [827, 432] on ngb-modal-window "Configure list Field Visibility ICCID MSISDN Status Carrier IMEI In Session Mon…" at bounding box center [513, 381] width 1027 height 700
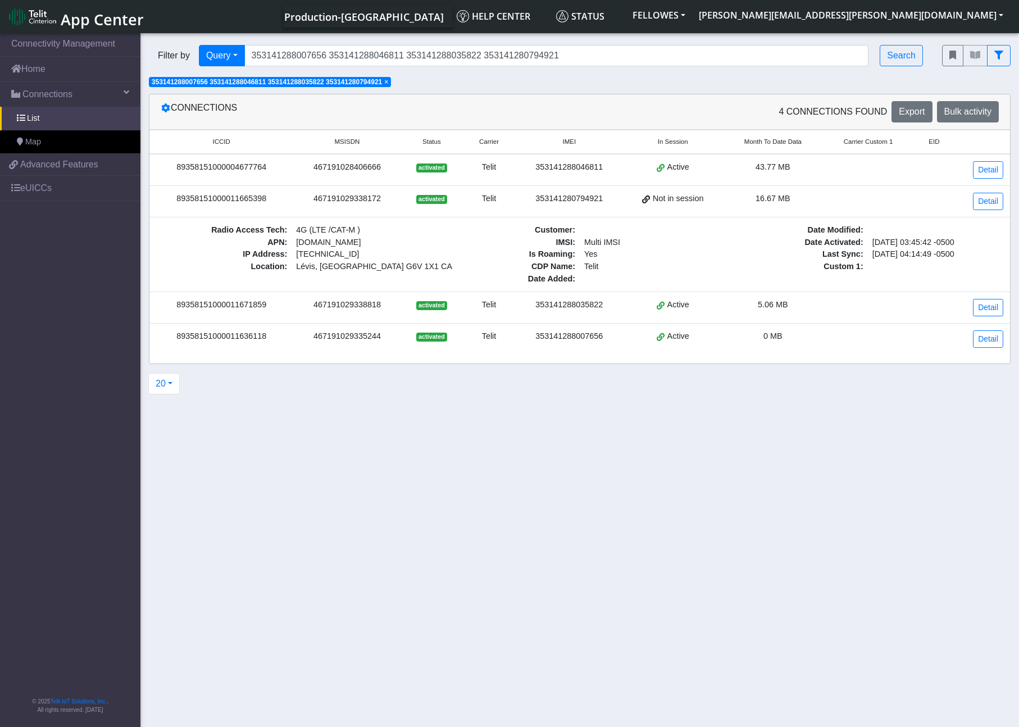
click at [779, 254] on span "Last Sync :" at bounding box center [799, 254] width 135 height 12
click at [802, 207] on td "16.67 MB" at bounding box center [773, 201] width 101 height 31
